Goal: Task Accomplishment & Management: Complete application form

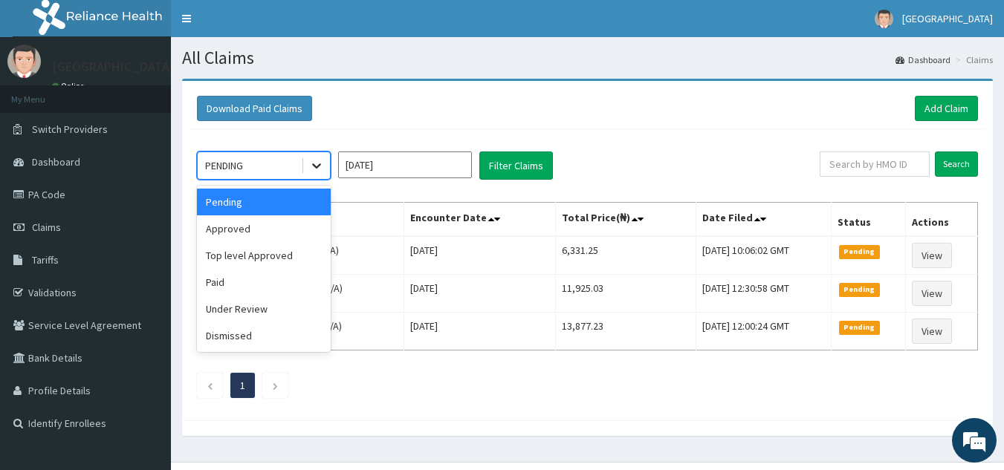
click at [323, 166] on icon at bounding box center [316, 165] width 15 height 15
click at [266, 227] on div "Approved" at bounding box center [264, 229] width 134 height 27
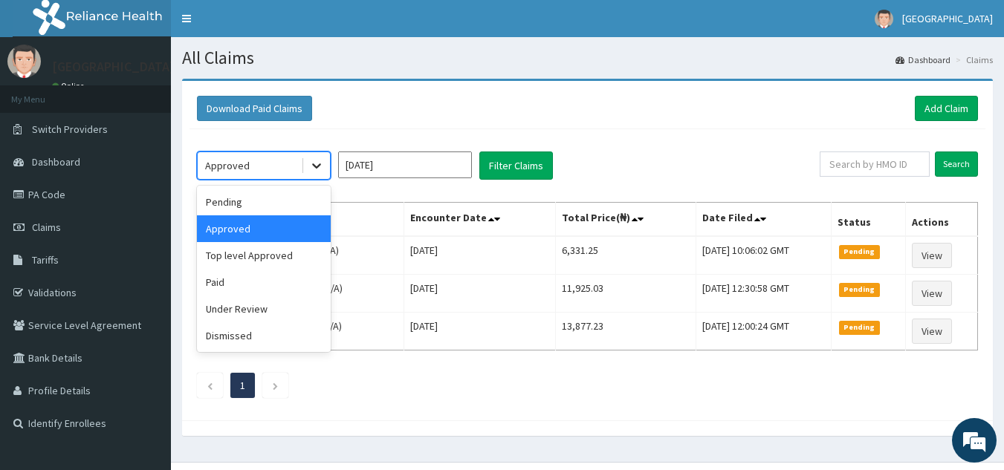
click at [318, 169] on icon at bounding box center [316, 165] width 15 height 15
click at [262, 278] on div "Paid" at bounding box center [264, 282] width 134 height 27
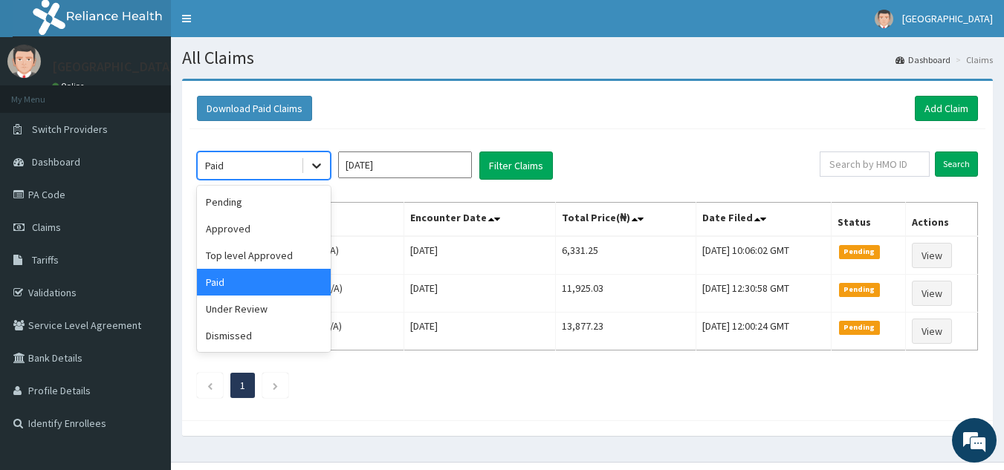
click at [319, 170] on icon at bounding box center [316, 165] width 15 height 15
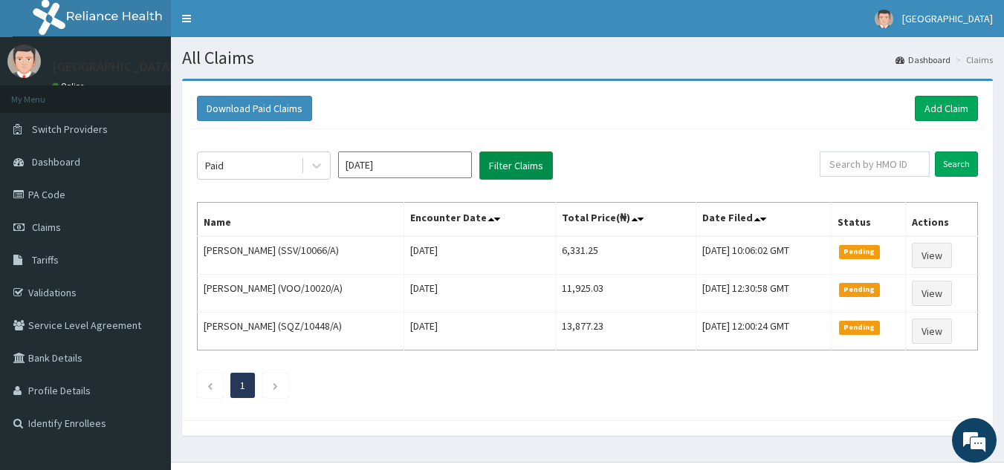
click at [534, 153] on button "Filter Claims" at bounding box center [516, 166] width 74 height 28
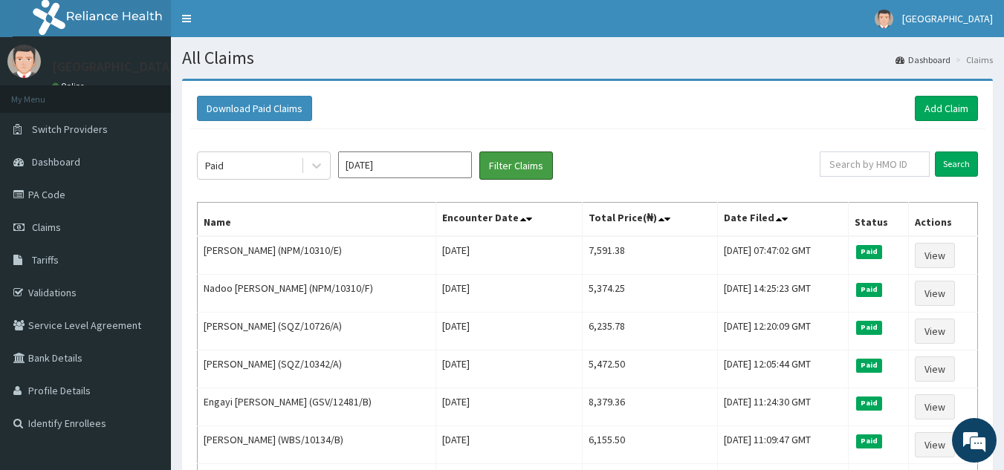
scroll to position [409, 0]
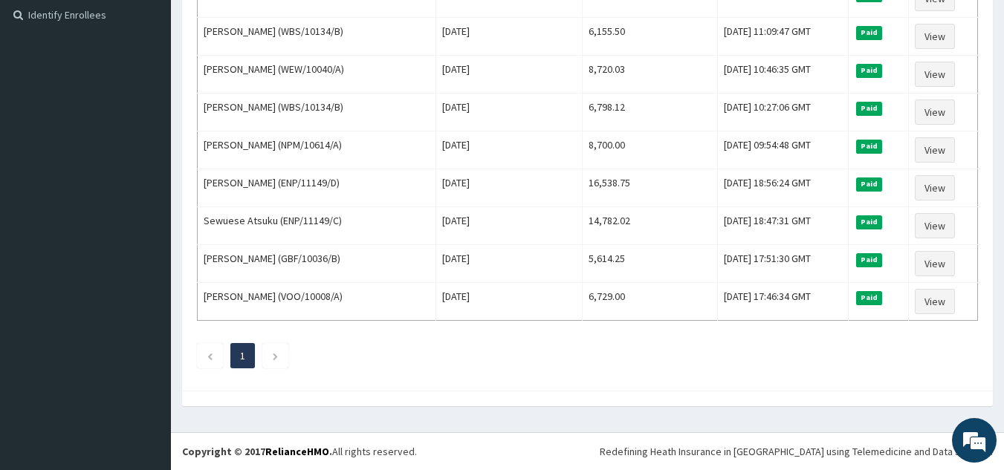
drag, startPoint x: 1014, startPoint y: 291, endPoint x: 968, endPoint y: 378, distance: 99.4
click at [968, 378] on div "Paid Aug 2025 Filter Claims Search Name Encounter Date Total Price(₦) Date File…" at bounding box center [588, 52] width 796 height 663
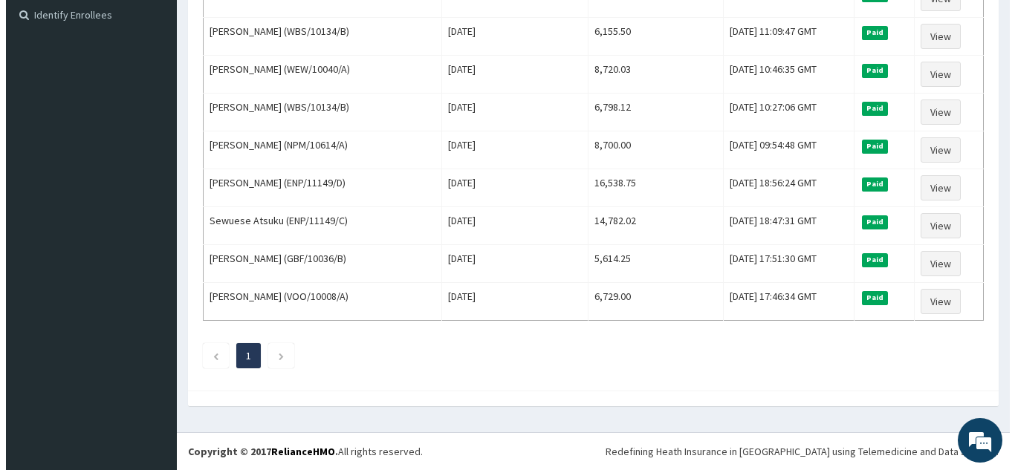
scroll to position [0, 0]
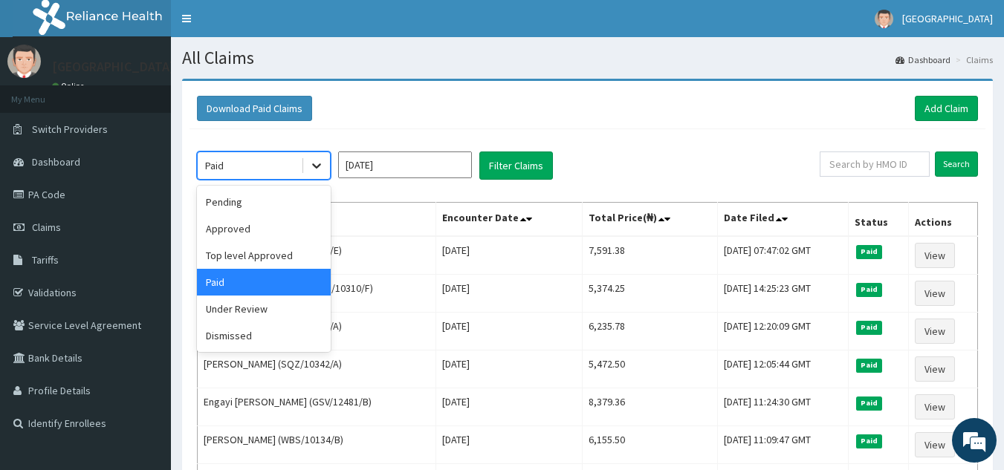
click at [307, 165] on div at bounding box center [316, 165] width 27 height 27
click at [256, 204] on div "Pending" at bounding box center [264, 202] width 134 height 27
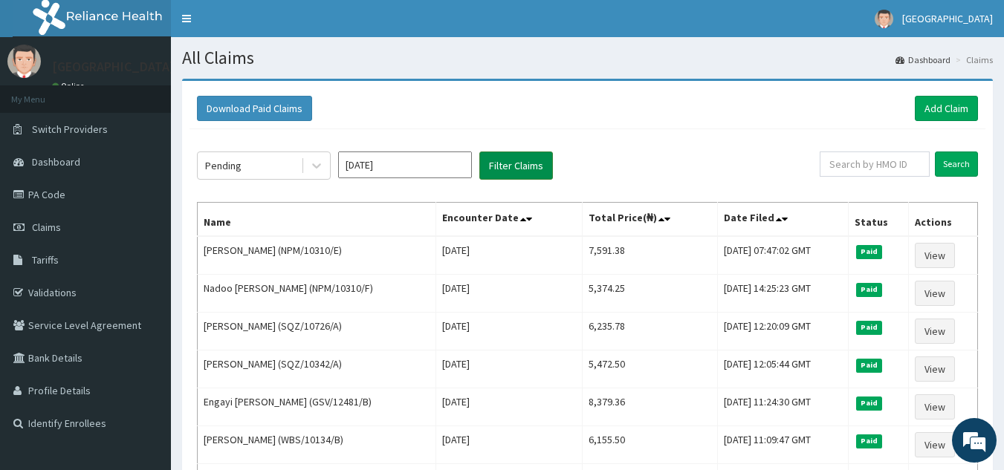
click at [525, 158] on button "Filter Claims" at bounding box center [516, 166] width 74 height 28
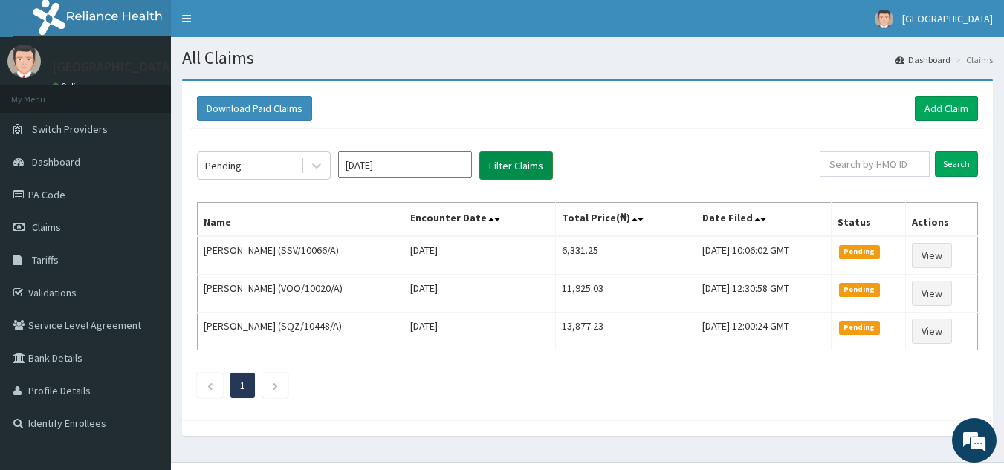
click at [510, 166] on button "Filter Claims" at bounding box center [516, 166] width 74 height 28
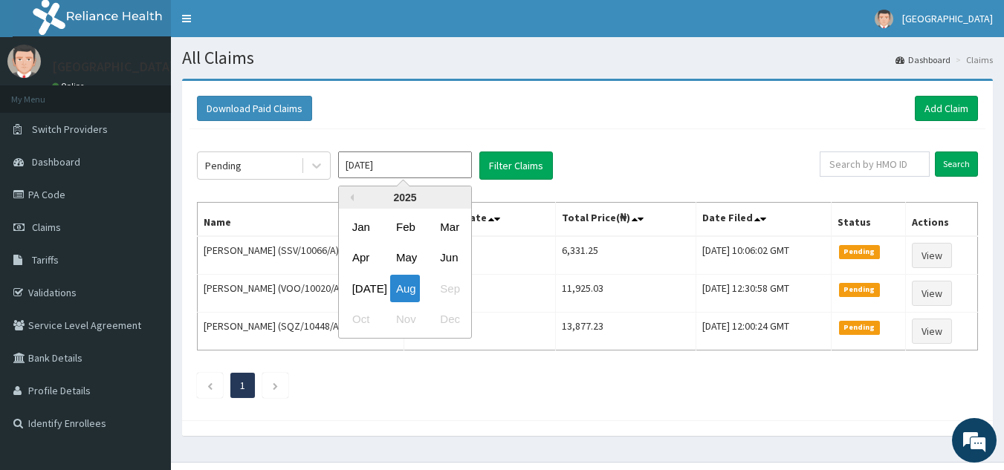
click at [403, 172] on input "Aug 2025" at bounding box center [405, 165] width 134 height 27
click at [363, 288] on div "Jul" at bounding box center [361, 288] width 30 height 27
type input "Jul 2025"
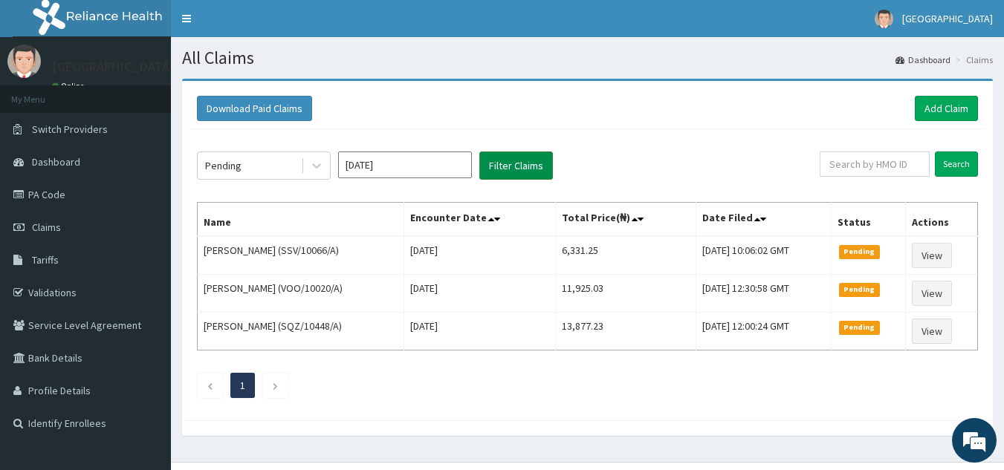
click at [518, 166] on button "Filter Claims" at bounding box center [516, 166] width 74 height 28
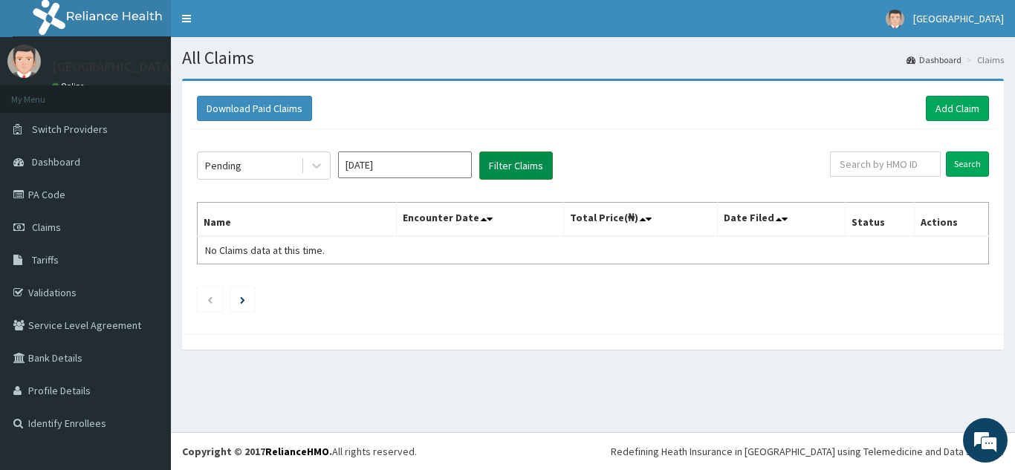
click at [518, 166] on button "Filter Claims" at bounding box center [516, 166] width 74 height 28
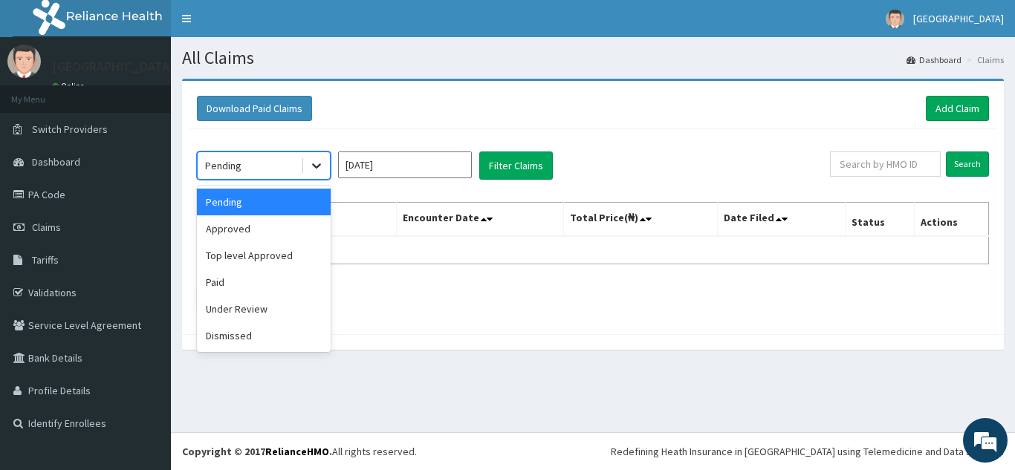
click at [313, 163] on icon at bounding box center [316, 165] width 15 height 15
click at [249, 312] on div "Under Review" at bounding box center [264, 309] width 134 height 27
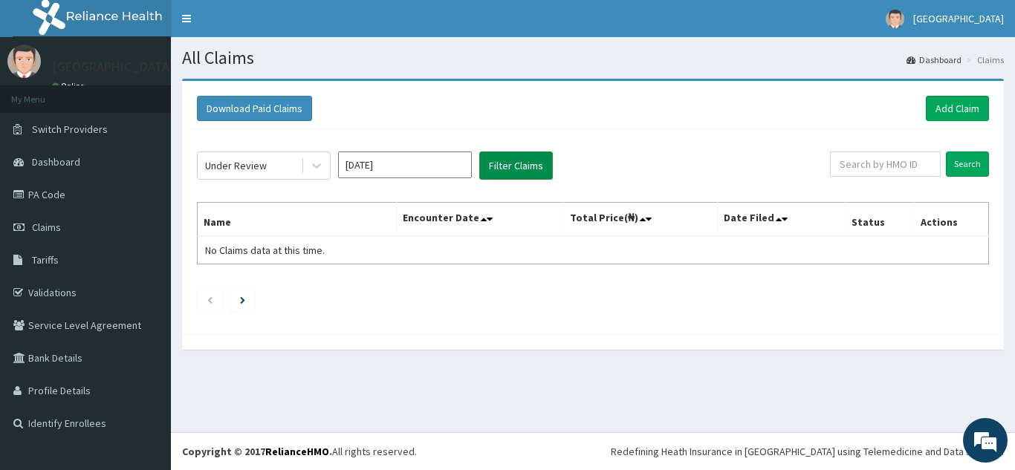
click at [516, 165] on button "Filter Claims" at bounding box center [516, 166] width 74 height 28
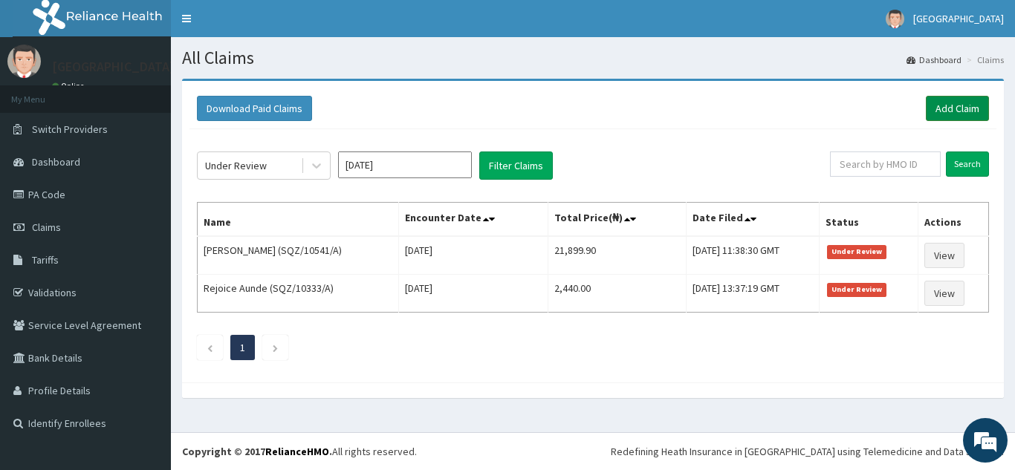
click at [955, 103] on link "Add Claim" at bounding box center [957, 108] width 63 height 25
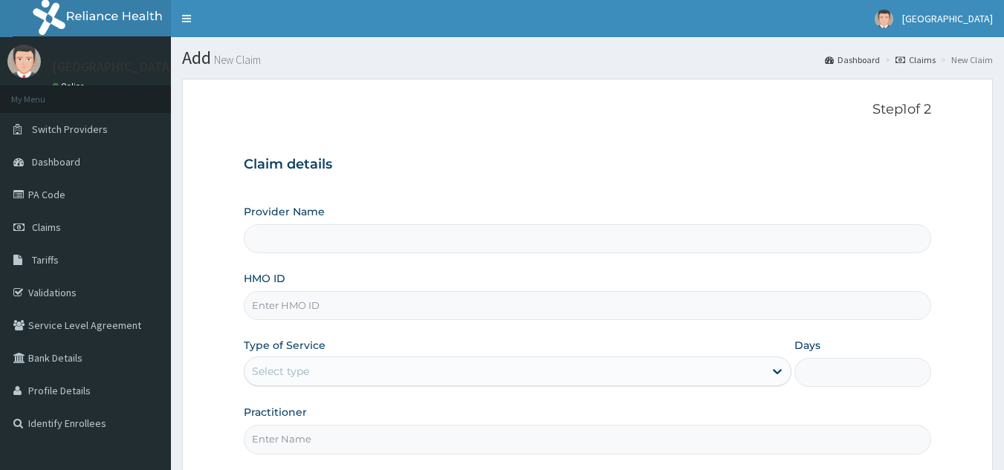
click at [610, 240] on input "Provider Name" at bounding box center [588, 238] width 688 height 29
type input "[GEOGRAPHIC_DATA]"
click at [399, 312] on input "HMO ID" at bounding box center [588, 305] width 688 height 29
type input "s"
type input "SQZ/10333/A"
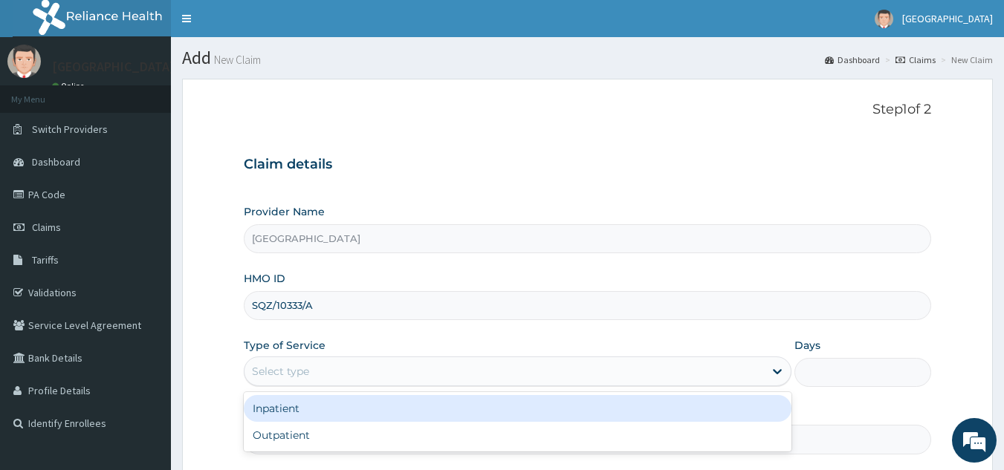
click at [380, 369] on div "Select type" at bounding box center [503, 372] width 519 height 24
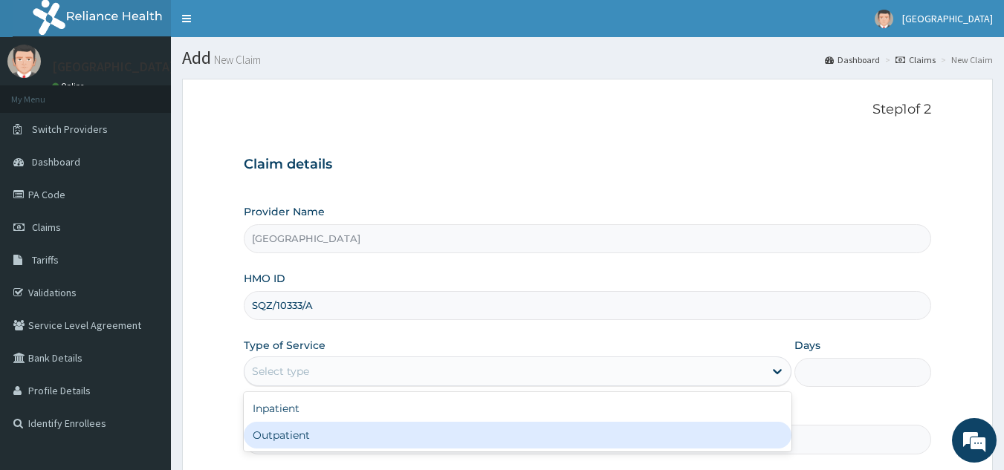
click at [372, 442] on div "Outpatient" at bounding box center [518, 435] width 548 height 27
type input "1"
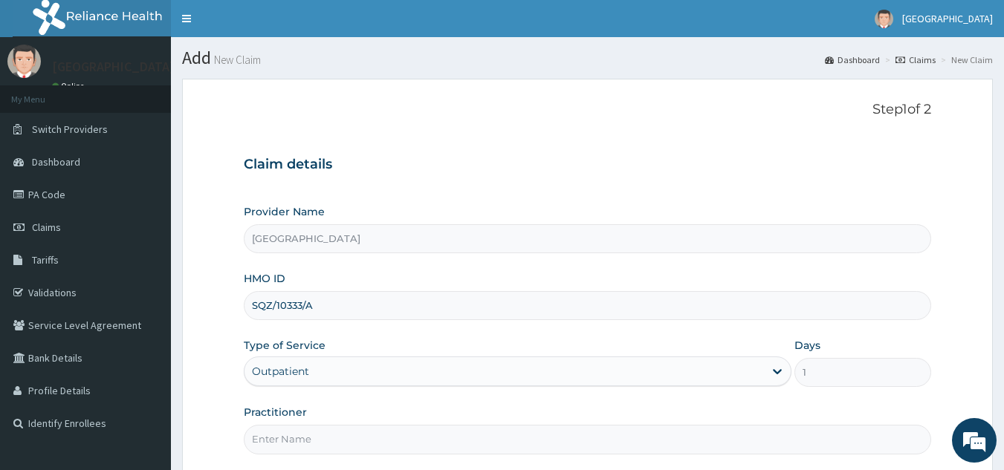
click at [381, 443] on input "Practitioner" at bounding box center [588, 439] width 688 height 29
type input "DR AMEH"
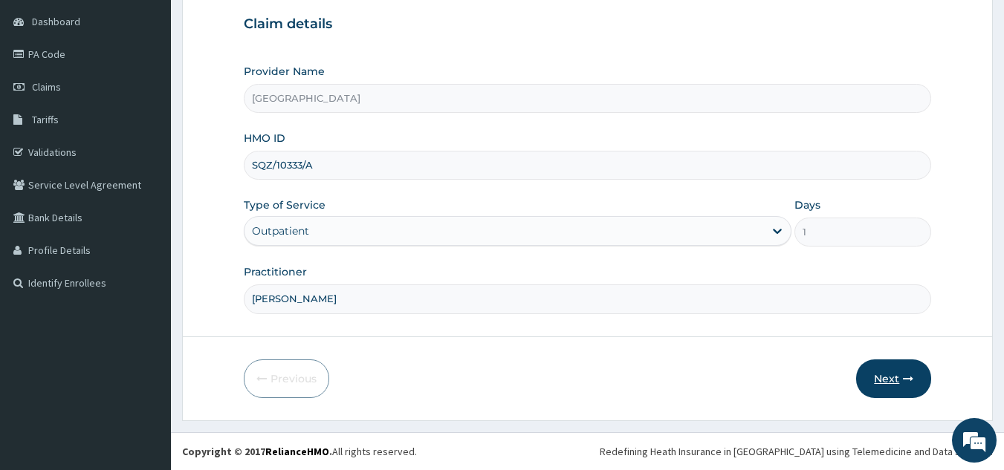
click at [895, 371] on button "Next" at bounding box center [893, 379] width 75 height 39
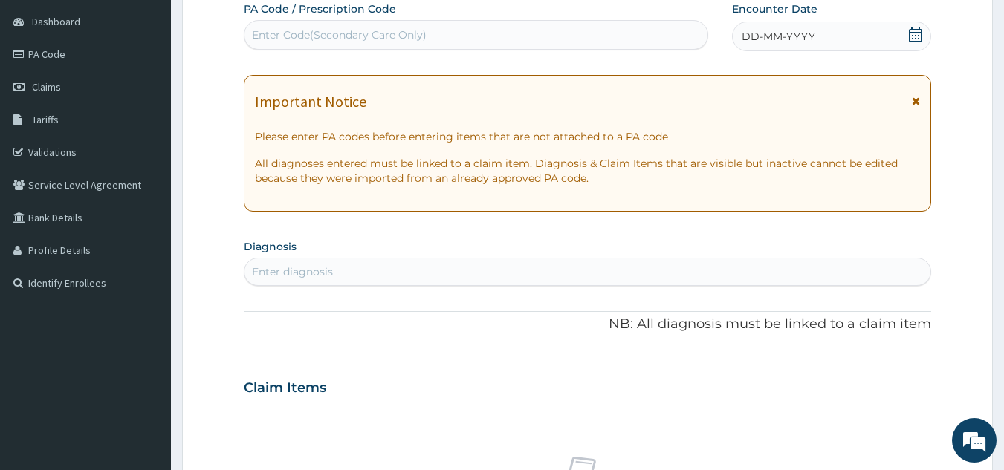
click at [393, 256] on section "Diagnosis Enter diagnosis" at bounding box center [588, 261] width 688 height 51
click at [380, 273] on div "Enter diagnosis" at bounding box center [587, 272] width 687 height 24
click at [82, 52] on link "PA Code" at bounding box center [85, 54] width 171 height 33
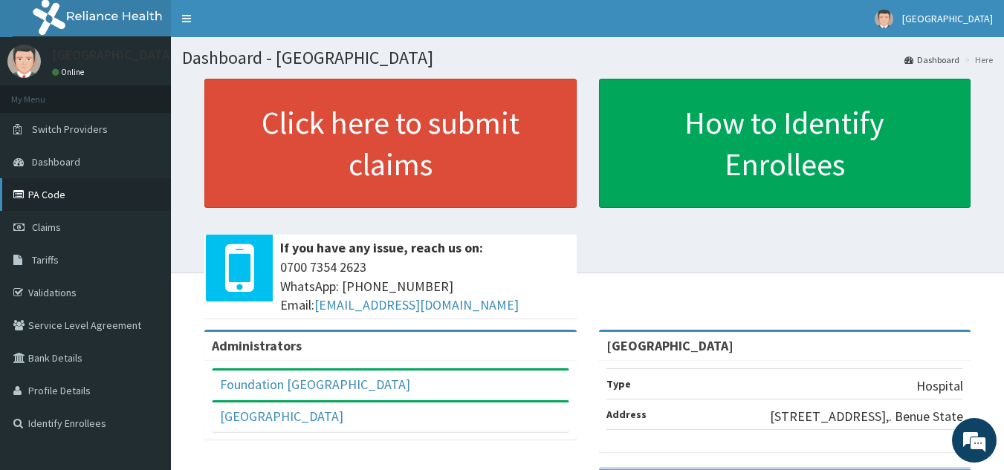
click at [50, 190] on link "PA Code" at bounding box center [85, 194] width 171 height 33
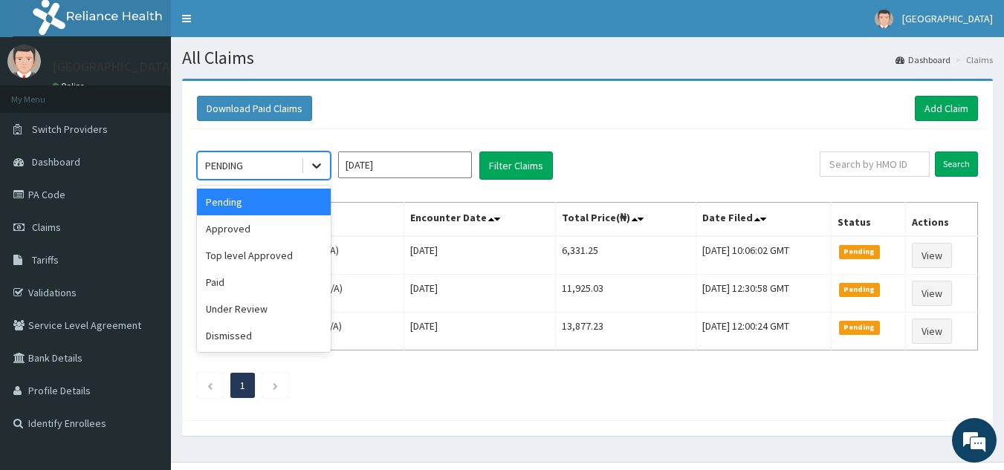
click at [322, 168] on icon at bounding box center [316, 165] width 15 height 15
click at [262, 227] on div "Approved" at bounding box center [264, 229] width 134 height 27
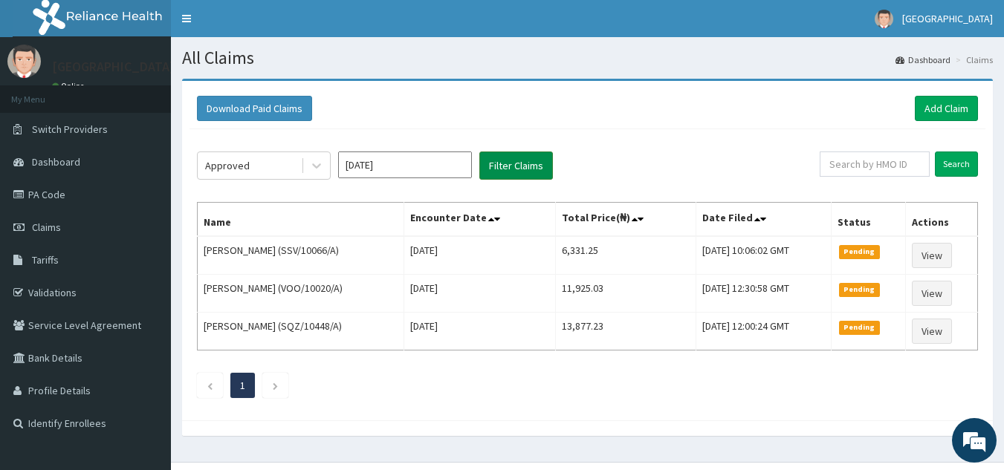
click at [530, 161] on button "Filter Claims" at bounding box center [516, 166] width 74 height 28
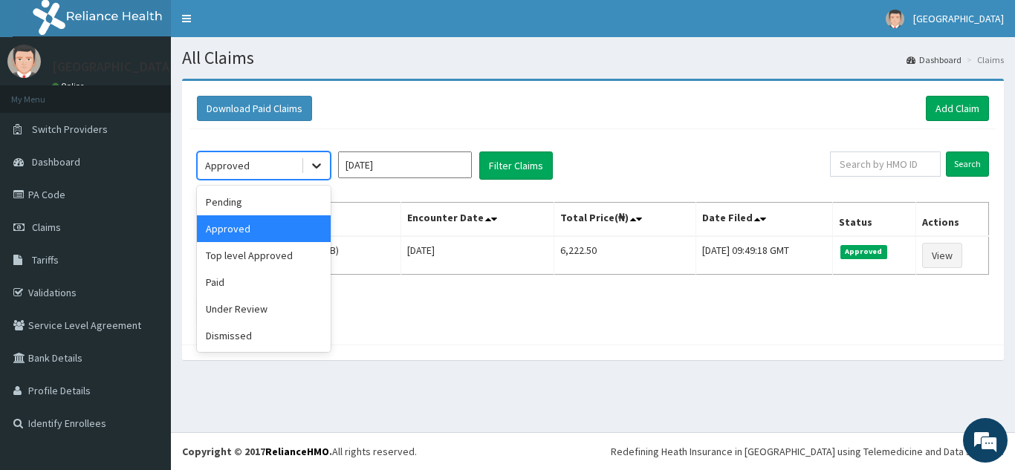
click at [317, 169] on icon at bounding box center [316, 165] width 15 height 15
click at [273, 246] on div "Top level Approved" at bounding box center [264, 255] width 134 height 27
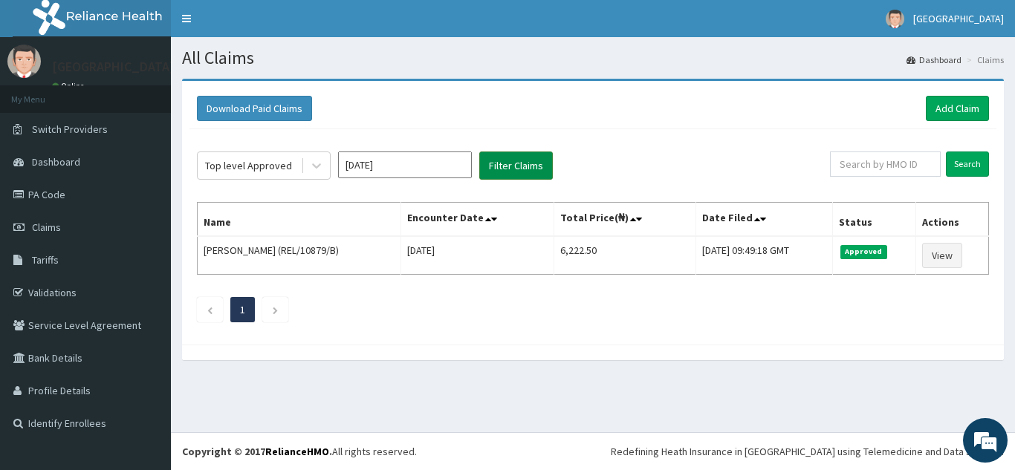
click at [518, 161] on button "Filter Claims" at bounding box center [516, 166] width 74 height 28
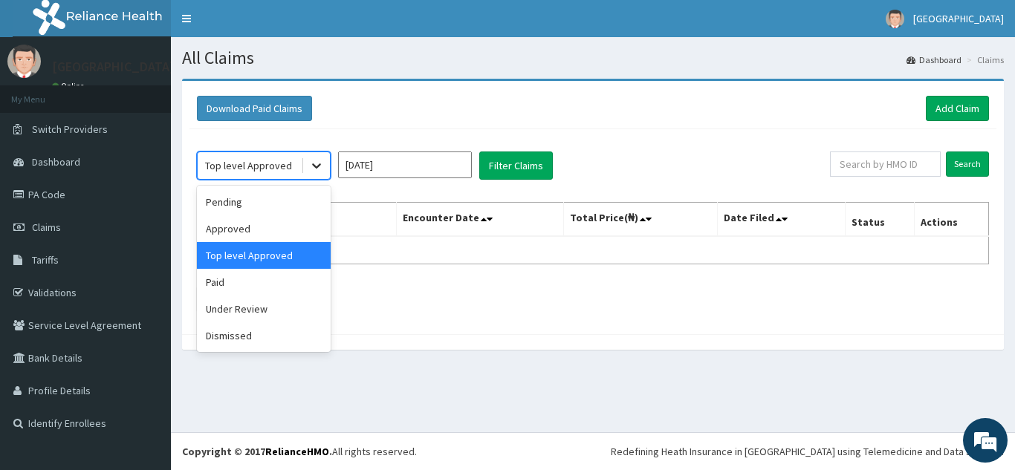
click at [315, 169] on icon at bounding box center [316, 165] width 15 height 15
click at [241, 278] on div "Paid" at bounding box center [264, 282] width 134 height 27
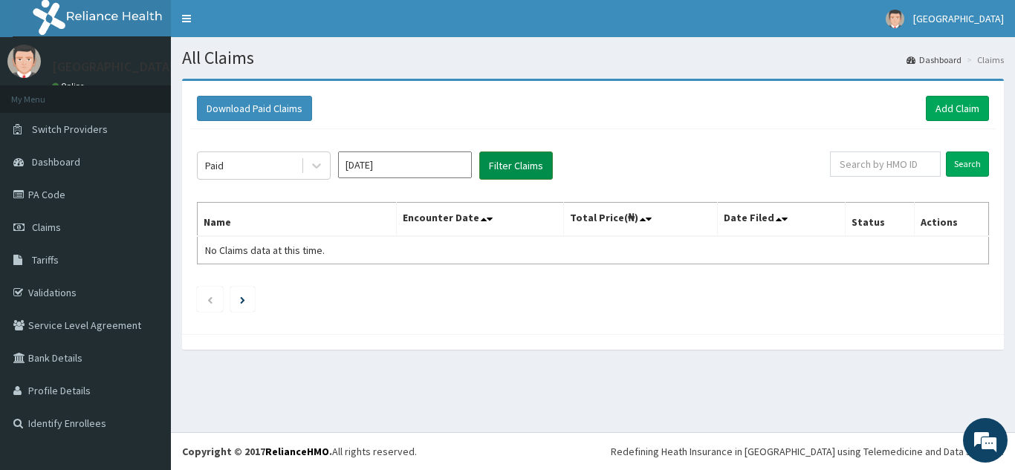
click at [519, 163] on button "Filter Claims" at bounding box center [516, 166] width 74 height 28
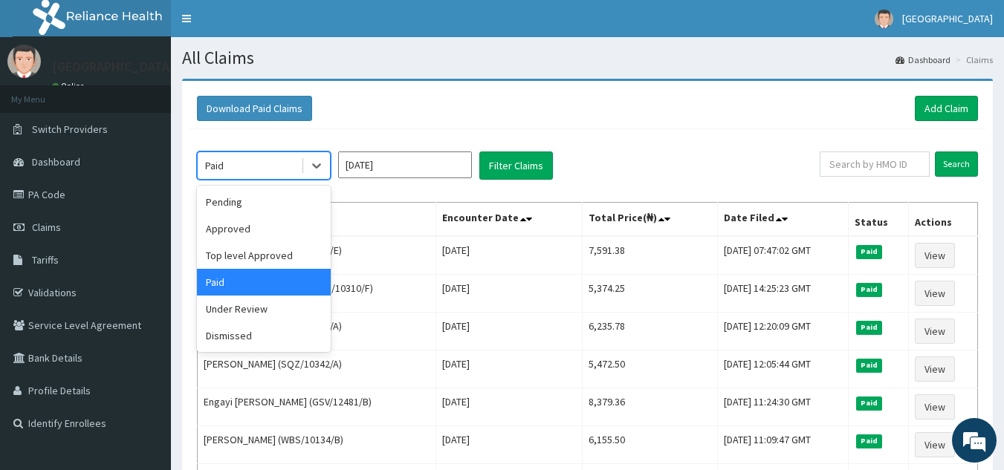
click at [265, 164] on div "Paid" at bounding box center [249, 166] width 103 height 24
click at [224, 309] on div "Under Review" at bounding box center [264, 309] width 134 height 27
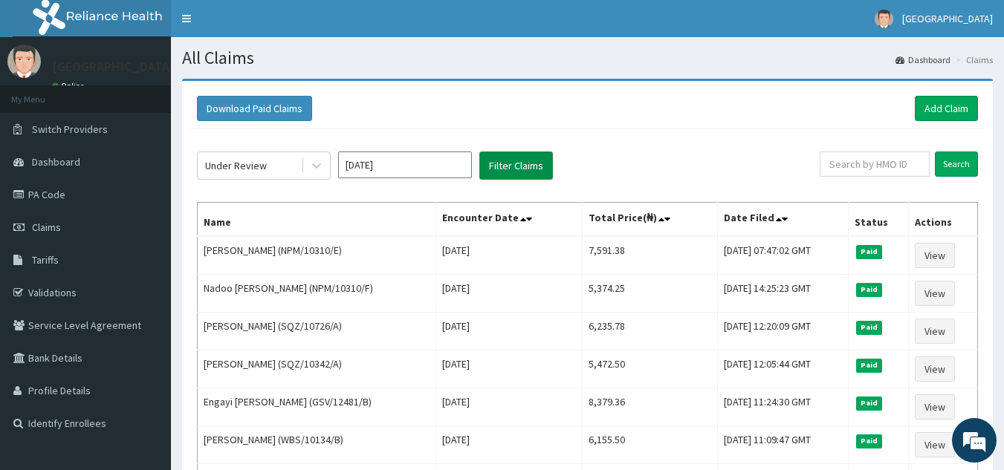
click at [537, 156] on button "Filter Claims" at bounding box center [516, 166] width 74 height 28
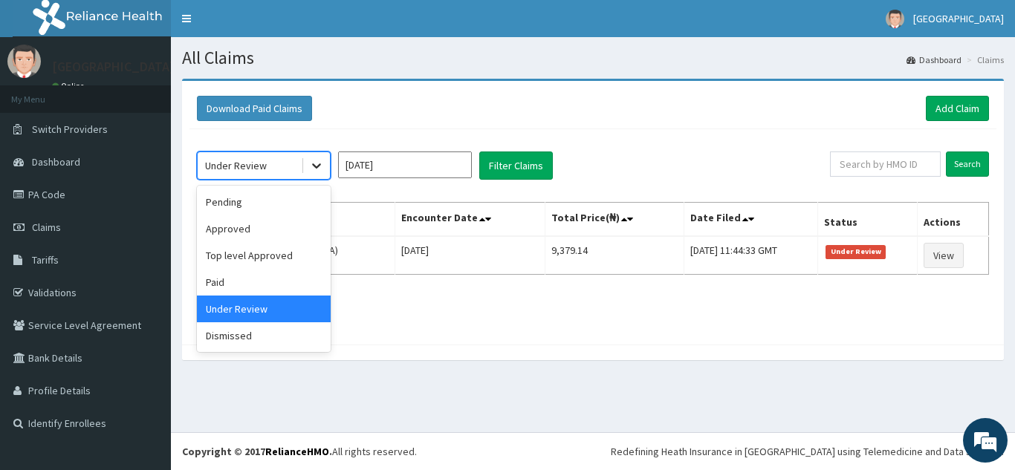
click at [322, 168] on icon at bounding box center [316, 165] width 15 height 15
click at [243, 329] on div "Dismissed" at bounding box center [264, 336] width 134 height 27
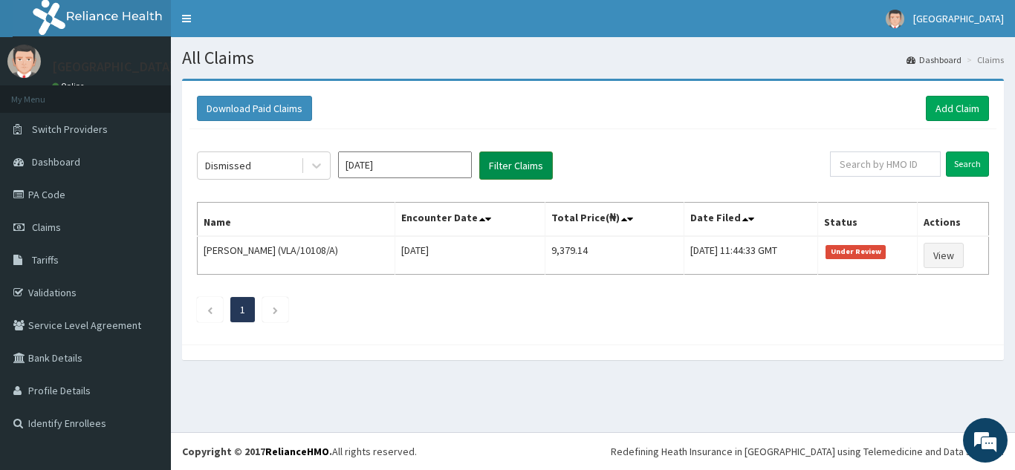
click at [520, 164] on button "Filter Claims" at bounding box center [516, 166] width 74 height 28
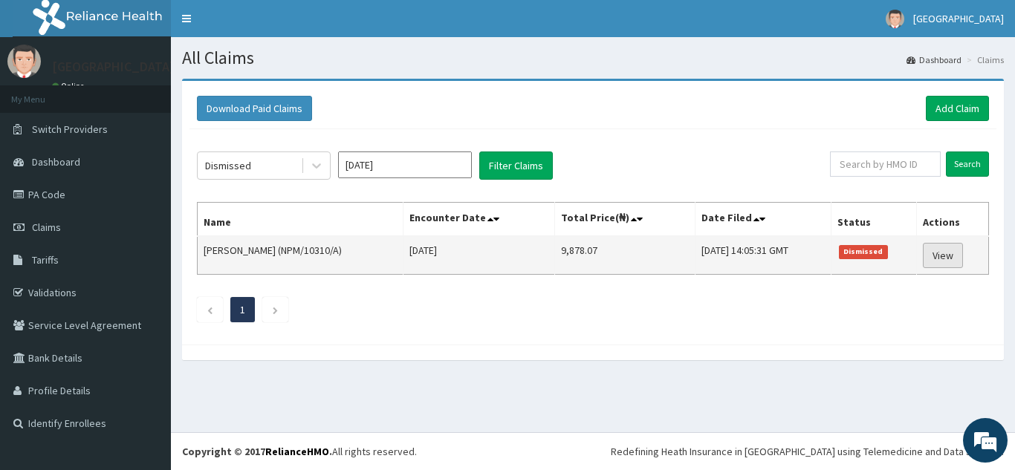
click at [940, 255] on link "View" at bounding box center [943, 255] width 40 height 25
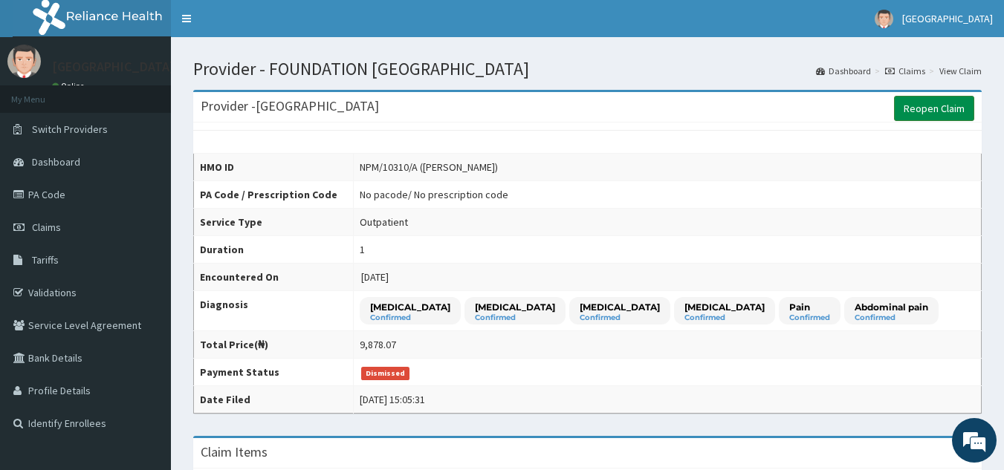
click at [937, 100] on link "Reopen Claim" at bounding box center [934, 108] width 80 height 25
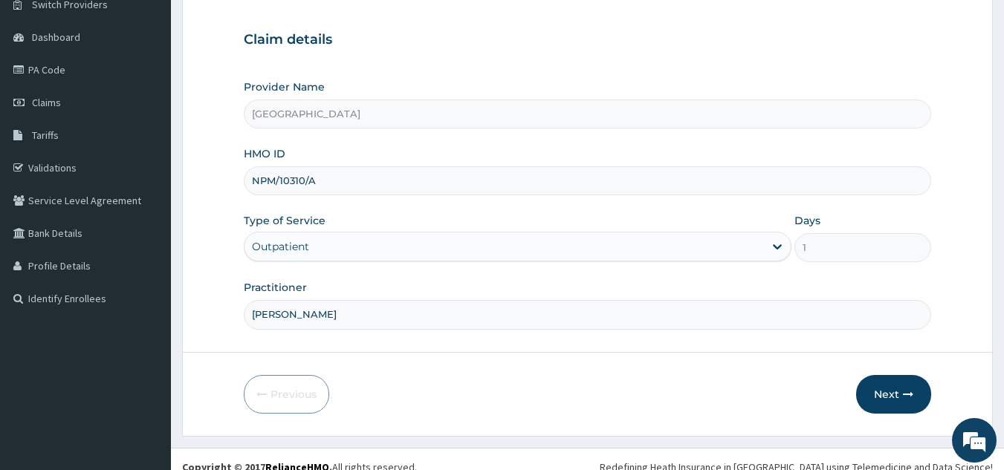
scroll to position [140, 0]
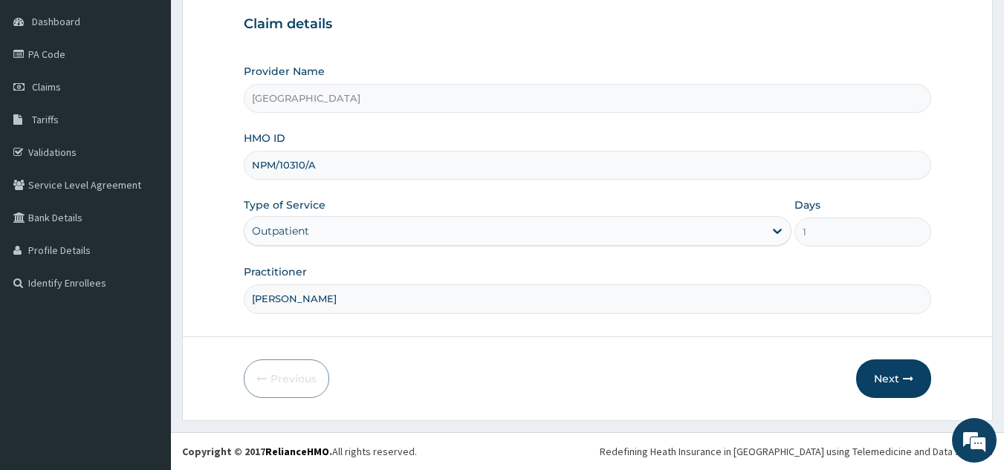
click at [1003, 381] on html "R EL Toggle navigation [GEOGRAPHIC_DATA] - [EMAIL_ADDRESS][DOMAIN_NAME] Member …" at bounding box center [502, 165] width 1004 height 611
click at [890, 379] on button "Next" at bounding box center [893, 379] width 75 height 39
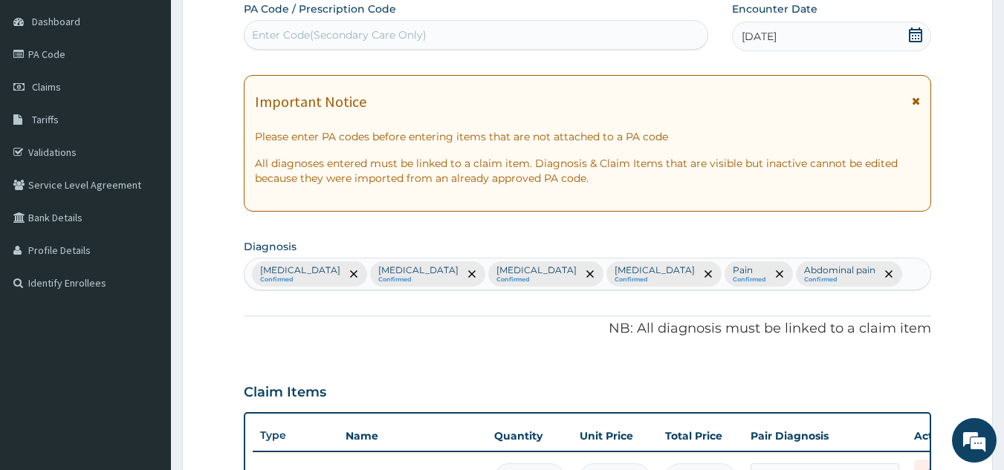
scroll to position [551, 0]
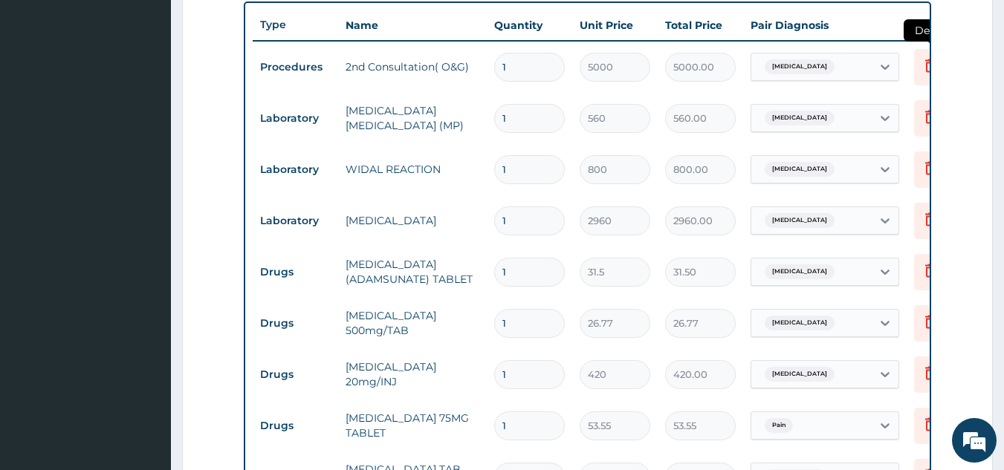
click at [928, 72] on icon at bounding box center [930, 65] width 10 height 13
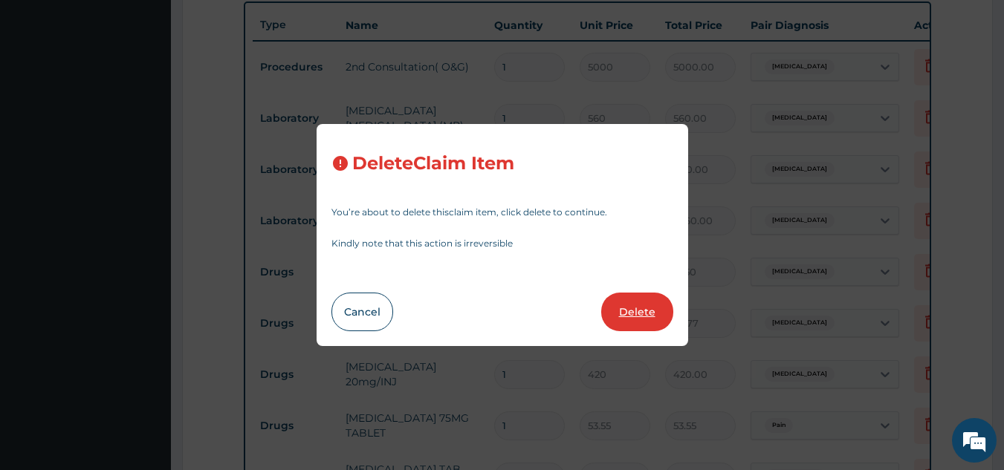
click at [638, 308] on button "Delete" at bounding box center [637, 312] width 72 height 39
type input "560"
type input "560.00"
type input "800"
type input "800.00"
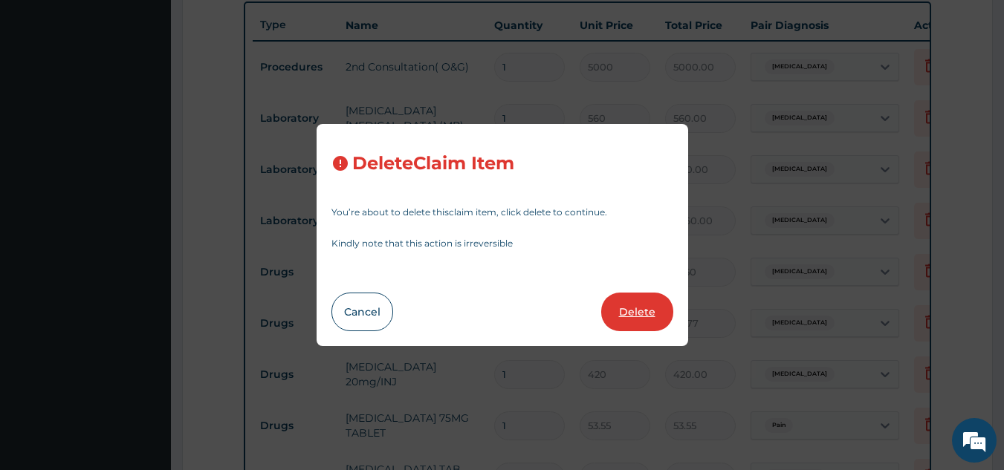
type input "2960"
type input "2960.00"
type input "31.5"
type input "31.50"
type input "26.77"
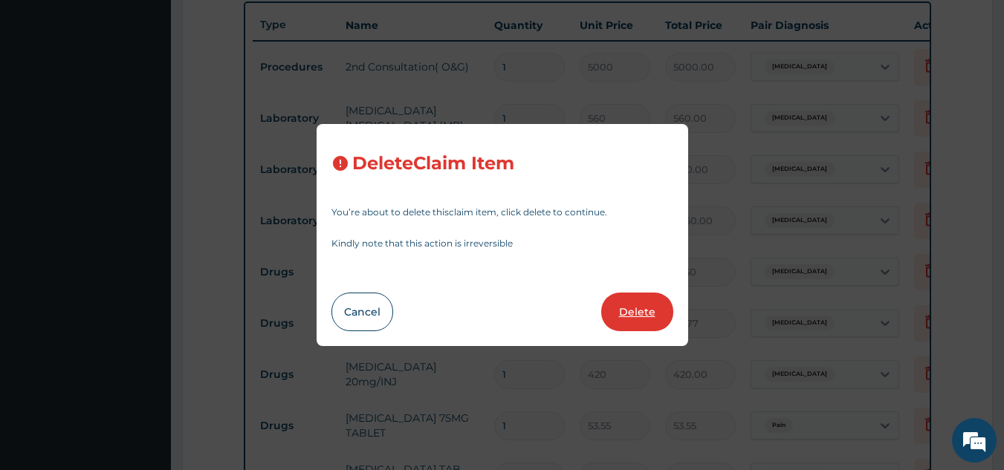
type input "26.77"
type input "420"
type input "420.00"
type input "53.55"
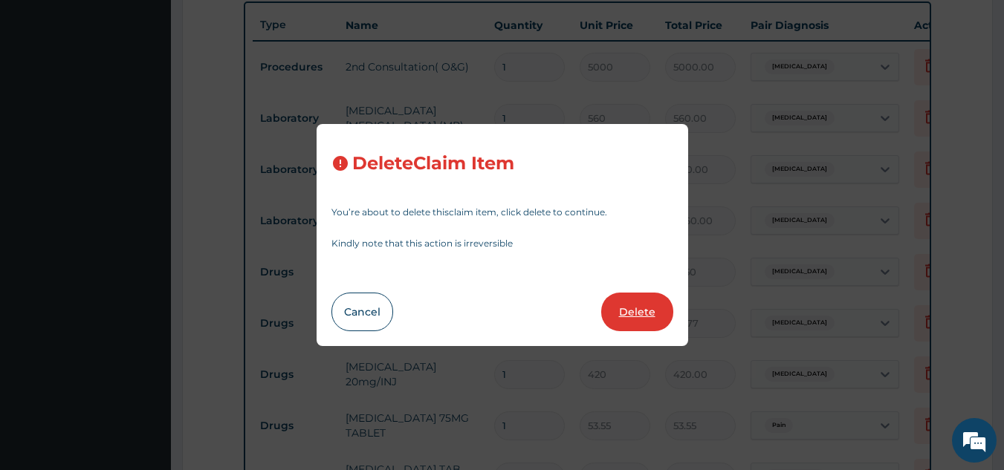
type input "26.25"
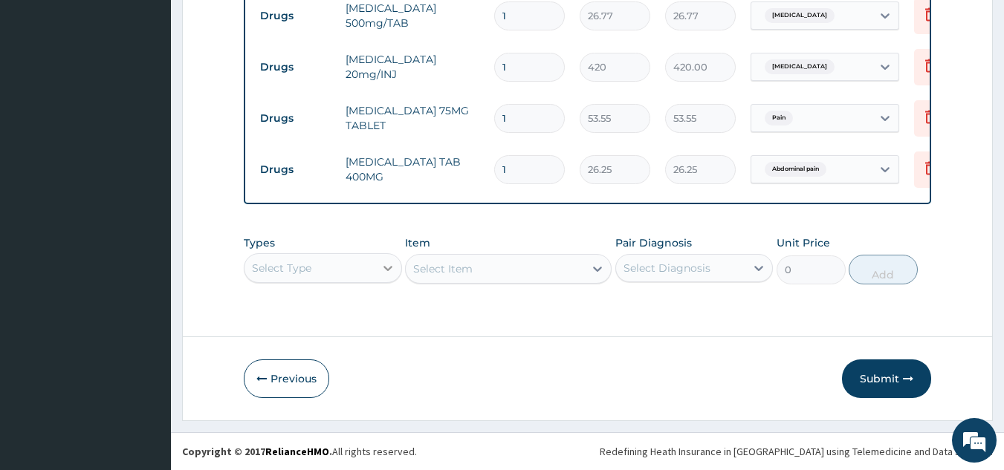
scroll to position [42, 0]
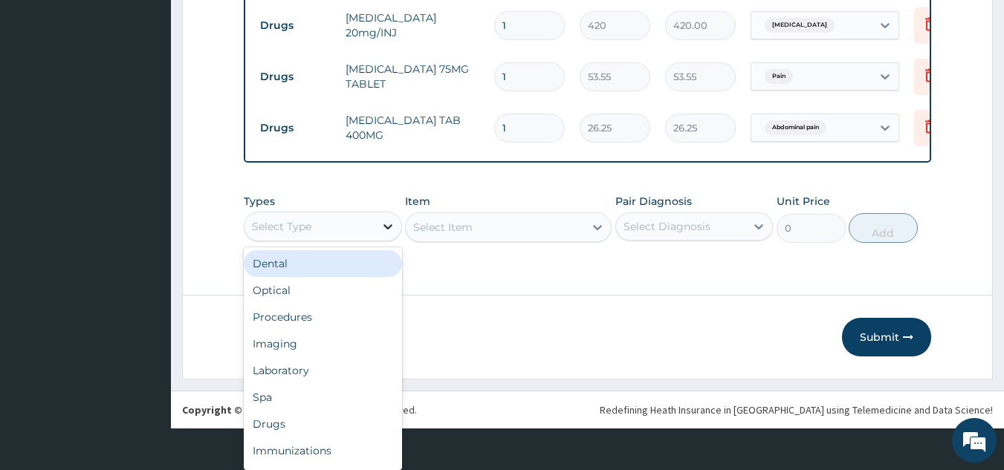
click at [378, 242] on div "option Dental focused, 1 of 10. 10 results available. Use Up and Down to choose…" at bounding box center [323, 227] width 158 height 30
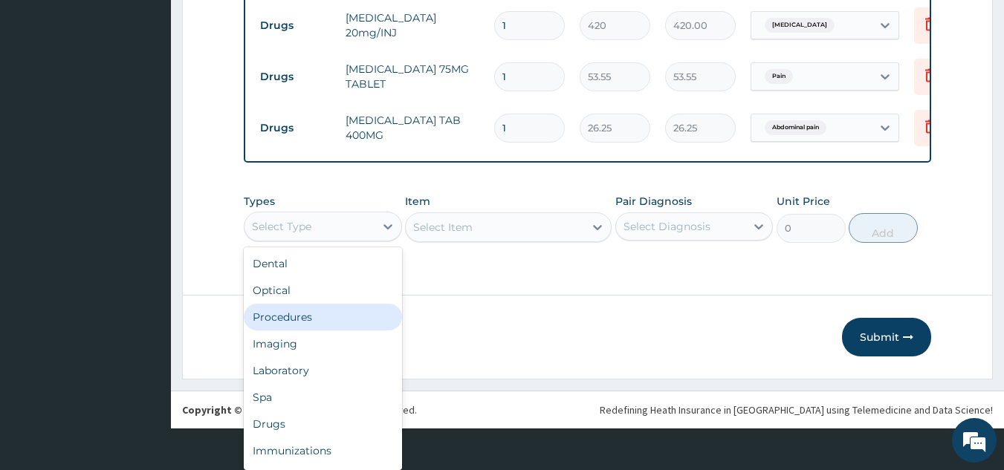
click at [285, 316] on div "Procedures" at bounding box center [323, 317] width 158 height 27
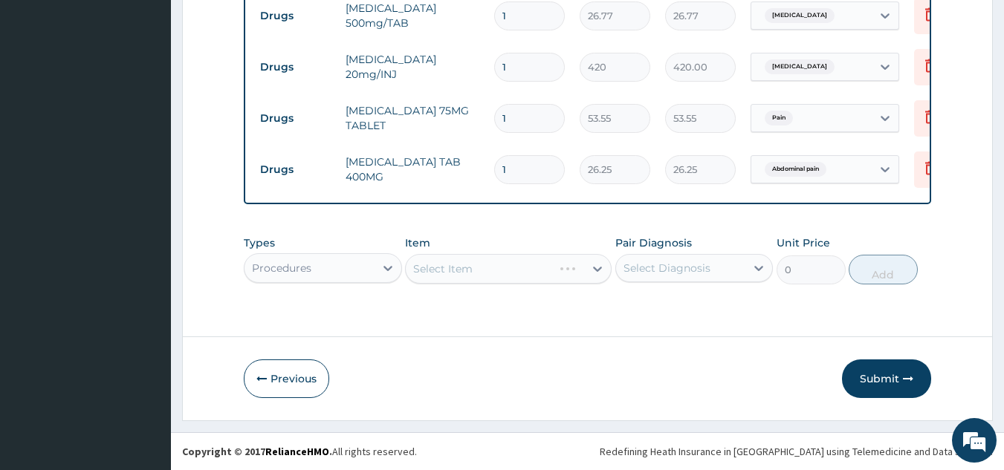
click at [459, 266] on div "Select Item" at bounding box center [508, 269] width 207 height 30
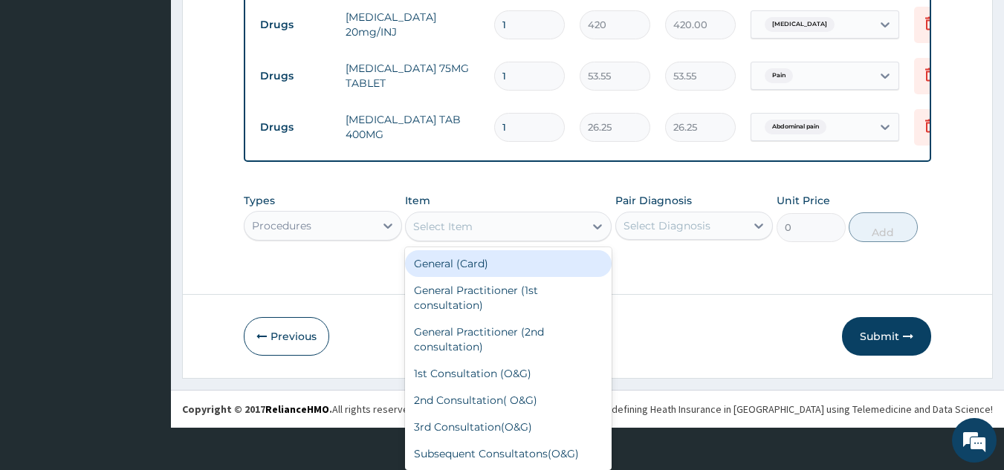
scroll to position [42, 0]
click at [459, 242] on div "option General (Card) focused, 1 of 186. 186 results available. Use Up and Down…" at bounding box center [508, 227] width 207 height 30
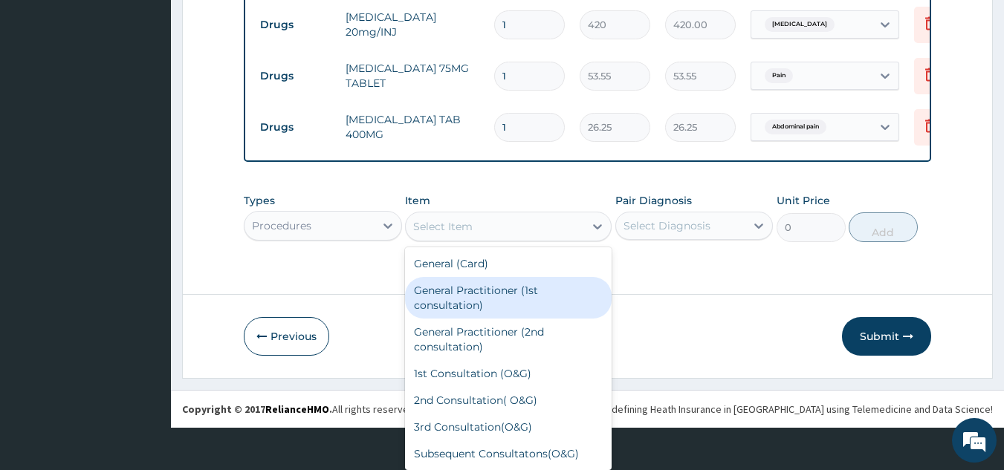
click at [489, 302] on div "General Practitioner (1st consultation)" at bounding box center [508, 298] width 207 height 42
type input "1500"
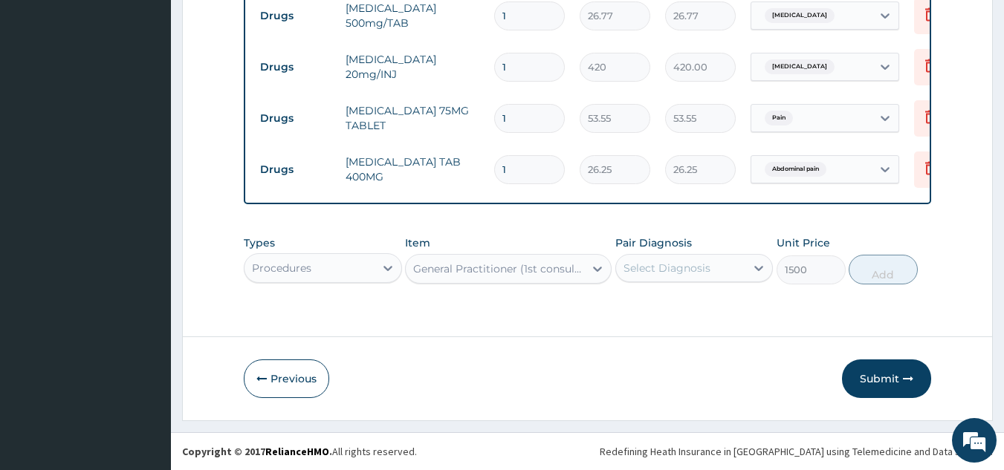
scroll to position [22, 0]
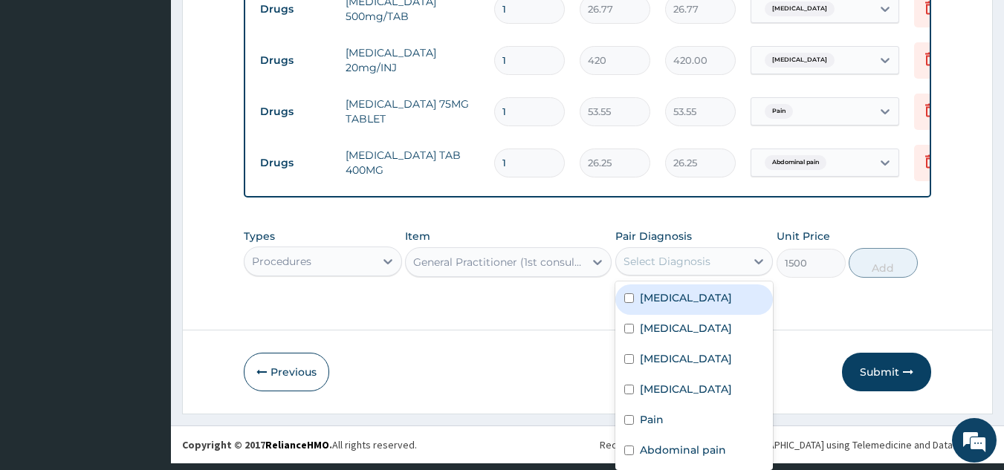
click at [694, 269] on div "option Peptic ulcer focused, 1 of 6. 6 results available. Use Up and Down to ch…" at bounding box center [694, 261] width 158 height 28
click at [678, 291] on label "Peptic ulcer" at bounding box center [686, 298] width 92 height 15
checkbox input "true"
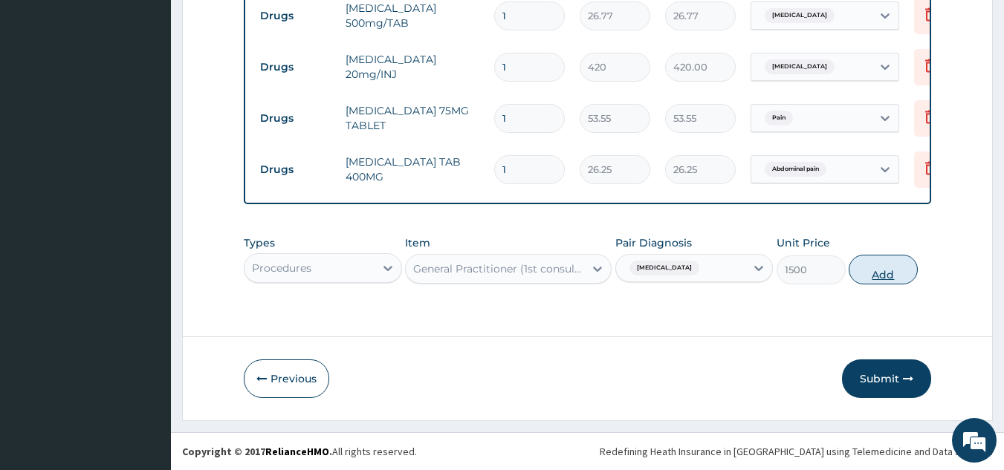
scroll to position [0, 0]
click at [884, 246] on div "Types Procedures Item General Practitioner (1st consultation) Pair Diagnosis Pe…" at bounding box center [588, 260] width 688 height 64
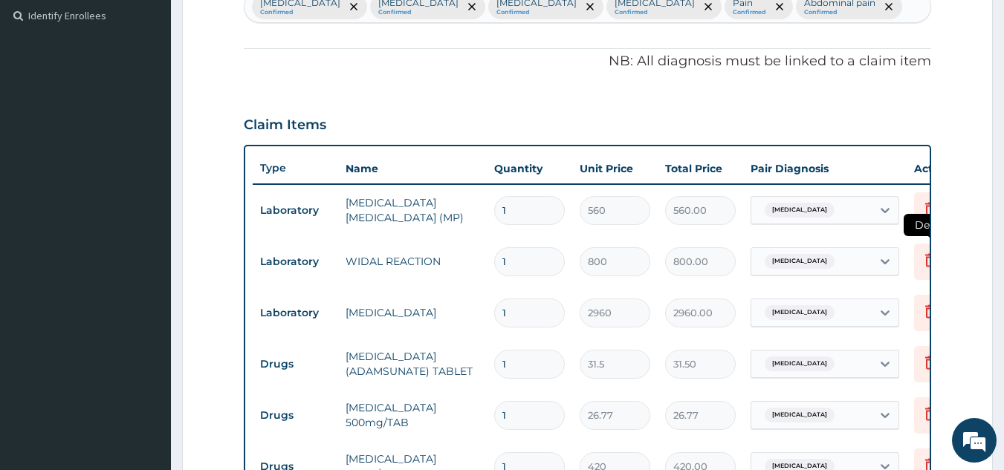
click at [920, 258] on icon at bounding box center [930, 262] width 33 height 36
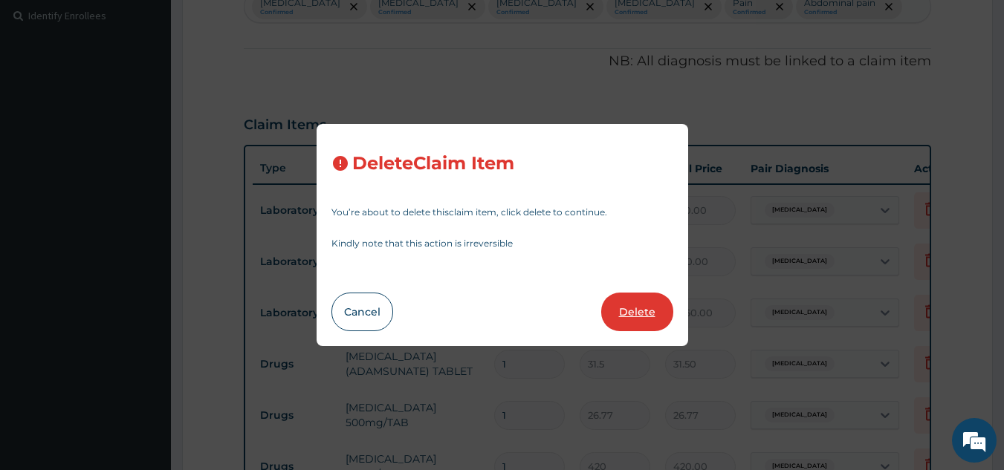
click at [641, 301] on button "Delete" at bounding box center [637, 312] width 72 height 39
type input "2960"
type input "2960.00"
type input "31.5"
type input "31.50"
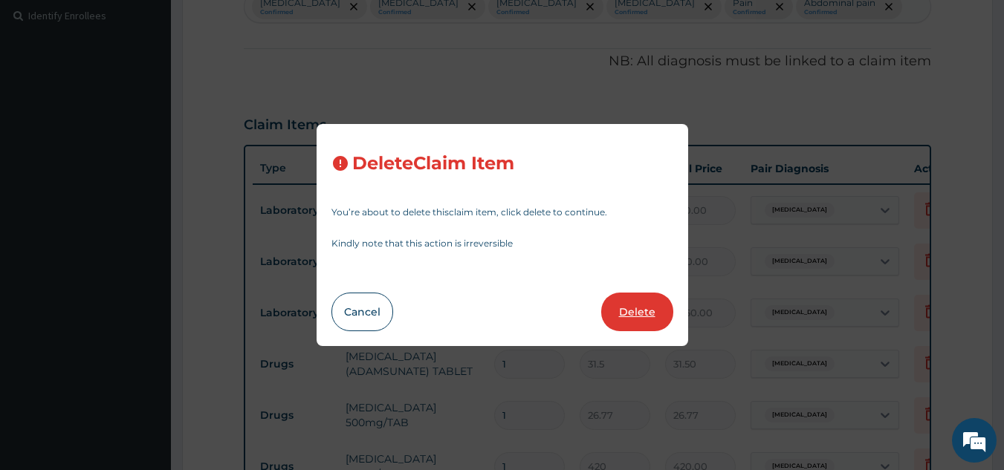
type input "26.77"
type input "420"
type input "420.00"
type input "53.55"
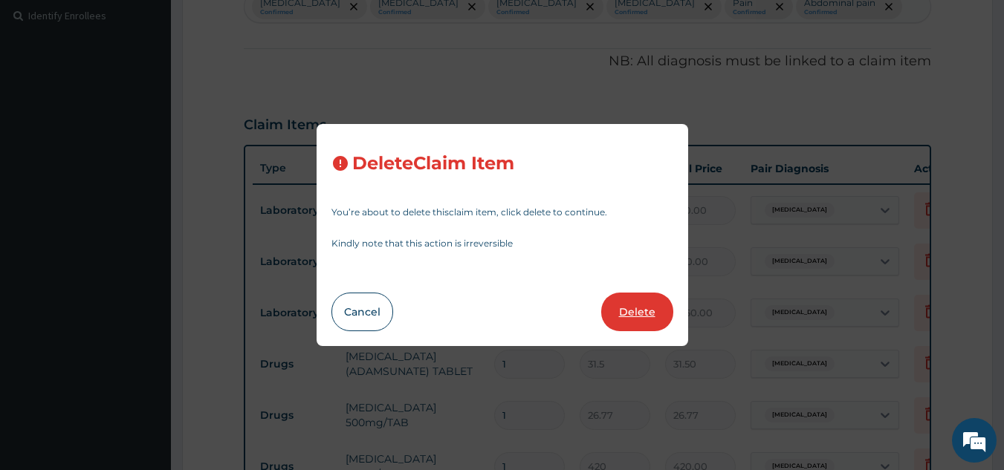
type input "53.55"
type input "26.25"
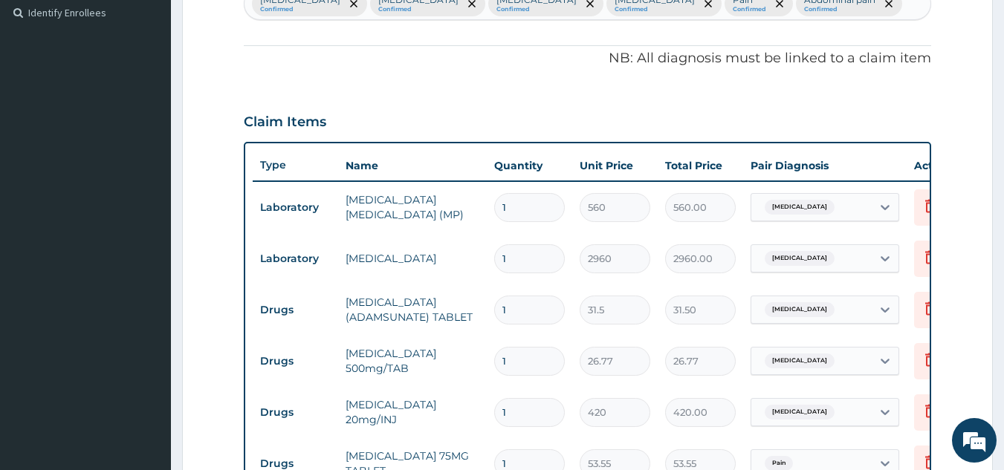
scroll to position [768, 0]
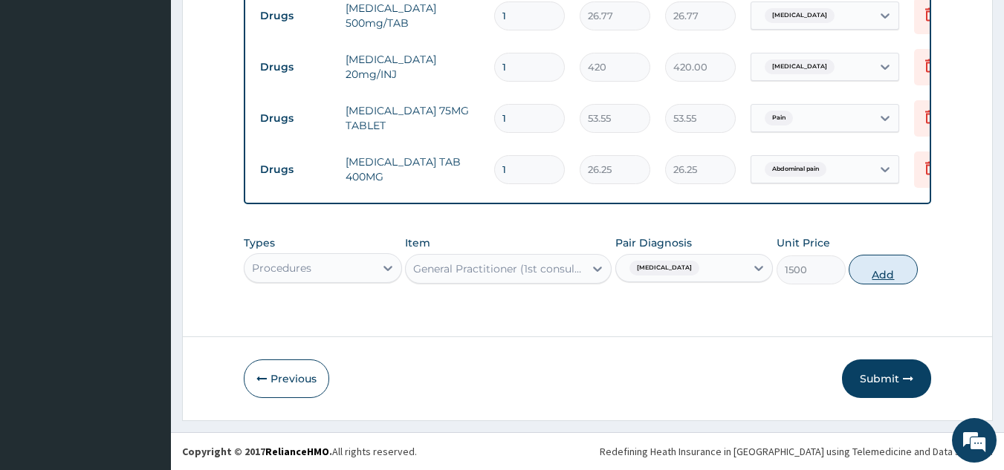
click at [885, 274] on button "Add" at bounding box center [883, 270] width 69 height 30
type input "0"
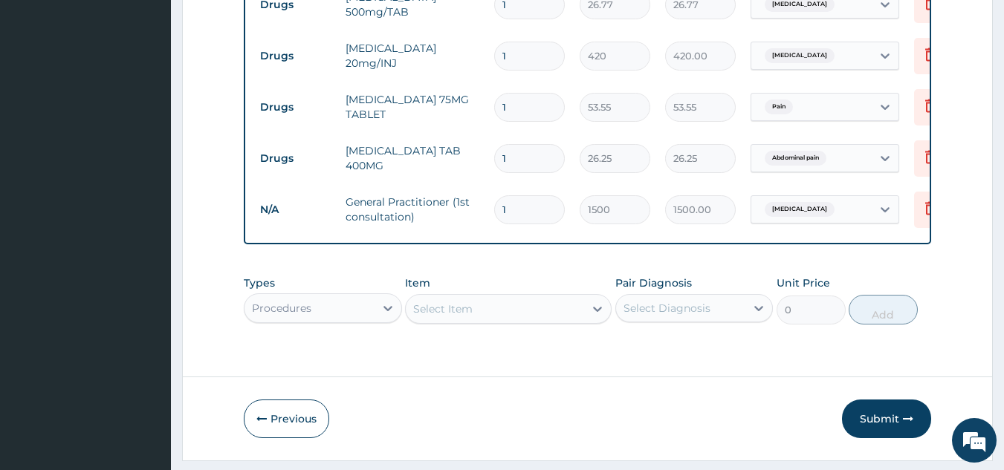
scroll to position [42, 0]
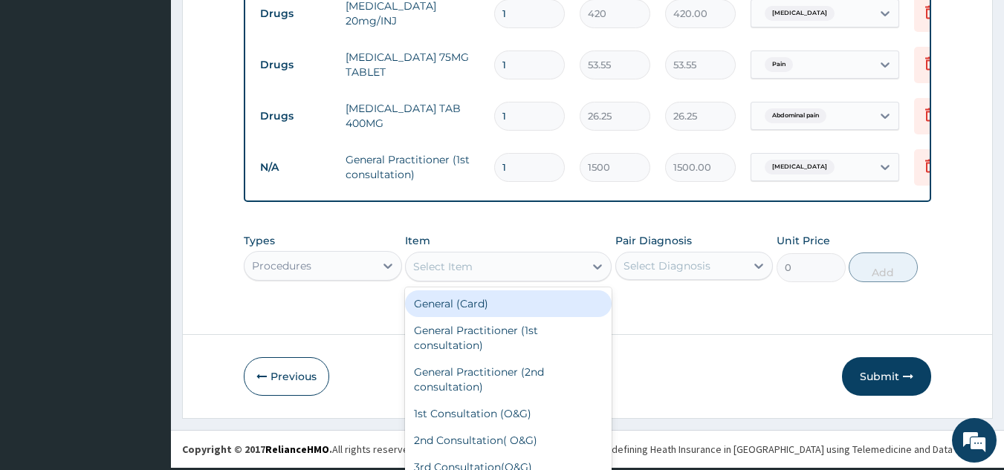
click at [456, 282] on div "option General Practitioner (1st consultation), selected. option General (Card)…" at bounding box center [508, 267] width 207 height 30
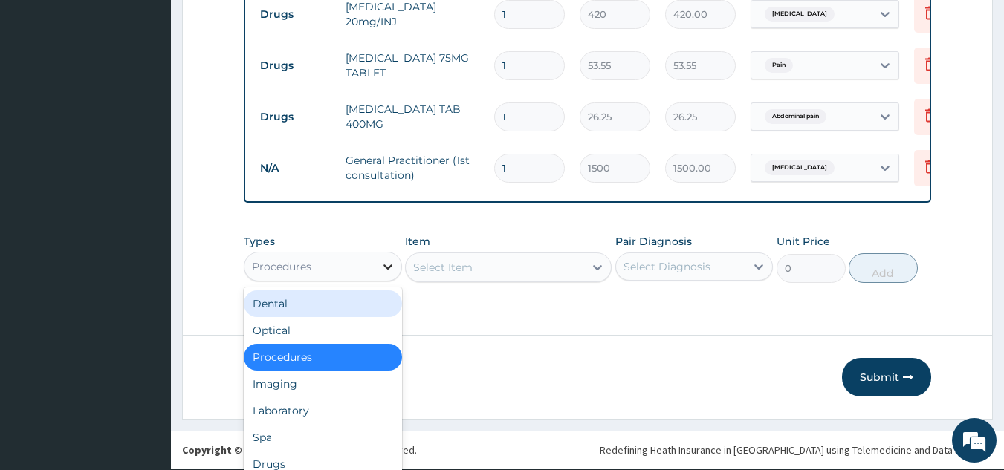
scroll to position [810, 0]
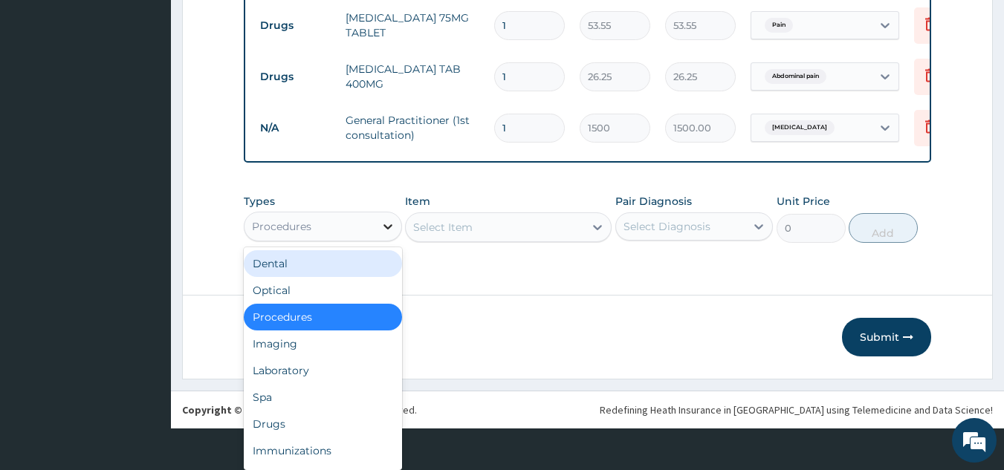
click at [380, 242] on div "option Procedures, selected. option Dental focused, 1 of 10. 10 results availab…" at bounding box center [323, 227] width 158 height 30
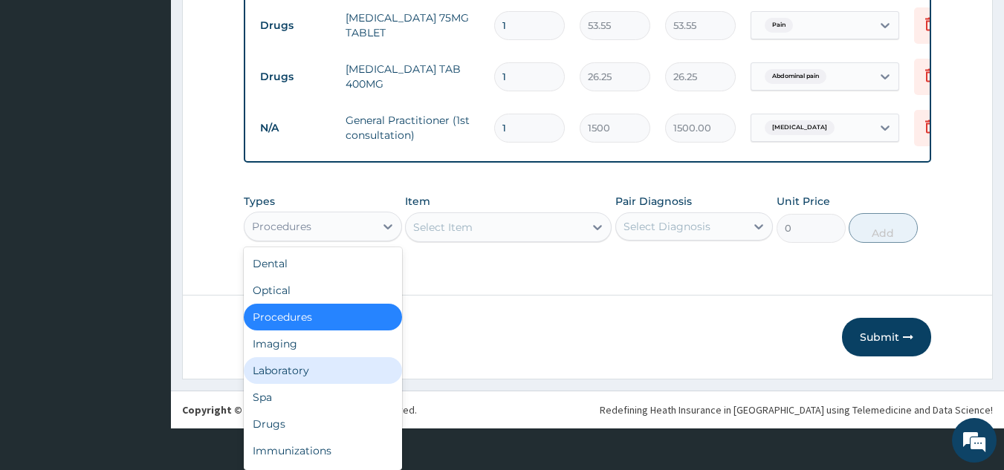
click at [305, 366] on div "Laboratory" at bounding box center [323, 370] width 158 height 27
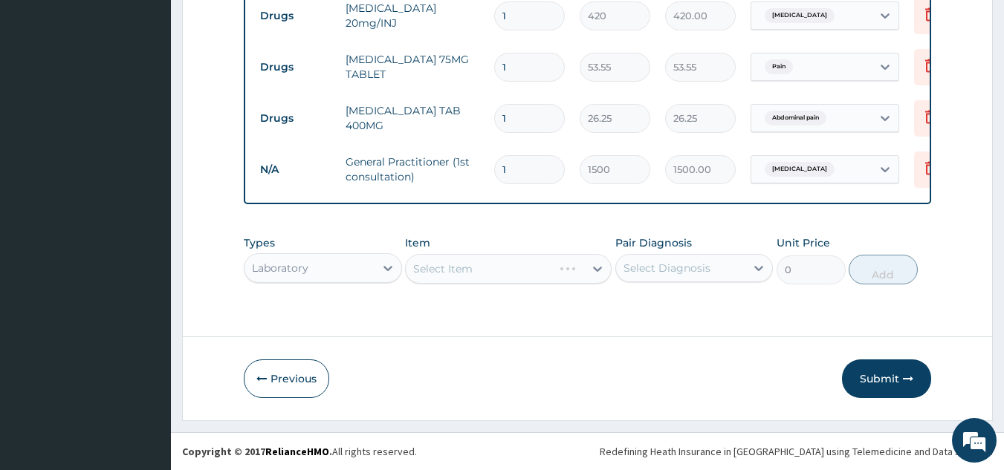
click at [496, 259] on div "Select Item" at bounding box center [508, 269] width 207 height 30
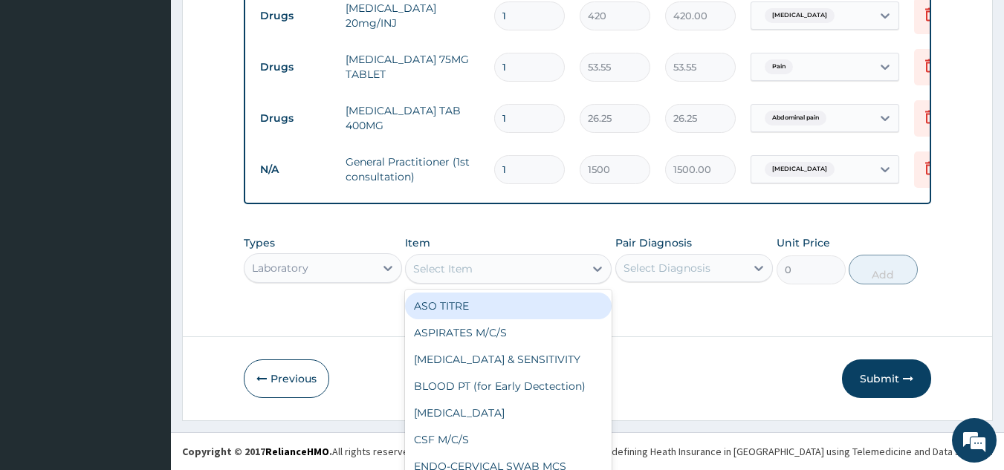
scroll to position [42, 0]
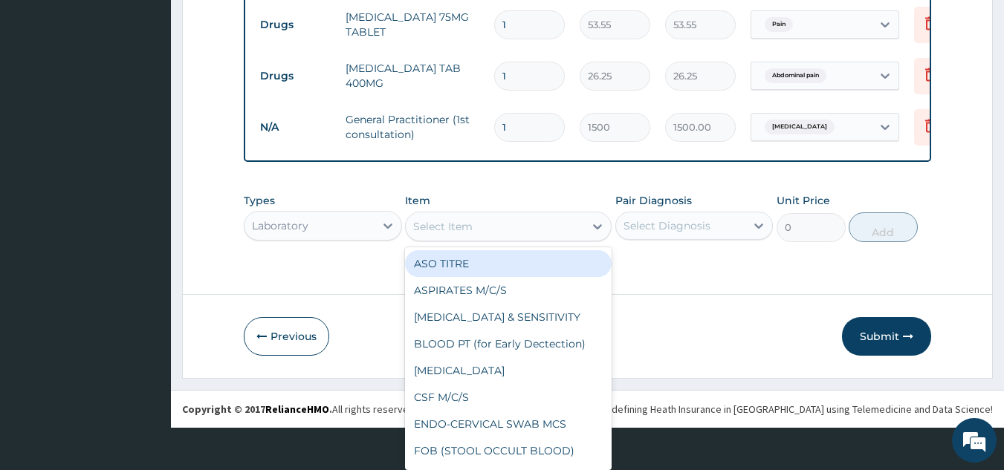
click at [497, 242] on div "option General Practitioner (1st consultation), selected. option ASO TITRE focu…" at bounding box center [508, 227] width 207 height 30
type input "FB"
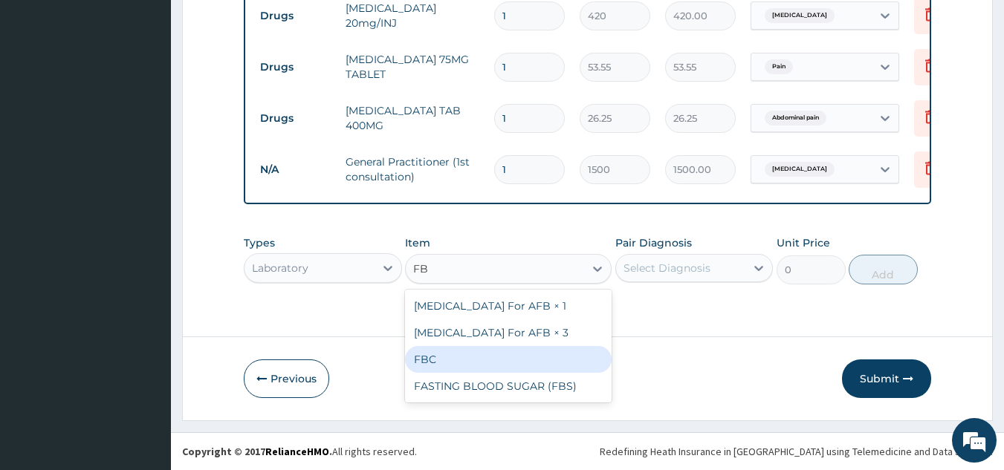
click at [438, 352] on div "FBC" at bounding box center [508, 359] width 207 height 27
type input "1600"
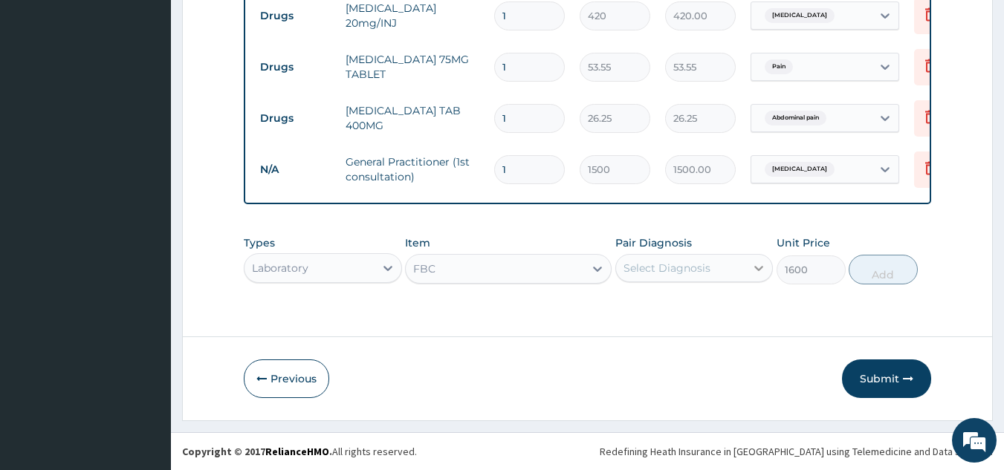
scroll to position [22, 0]
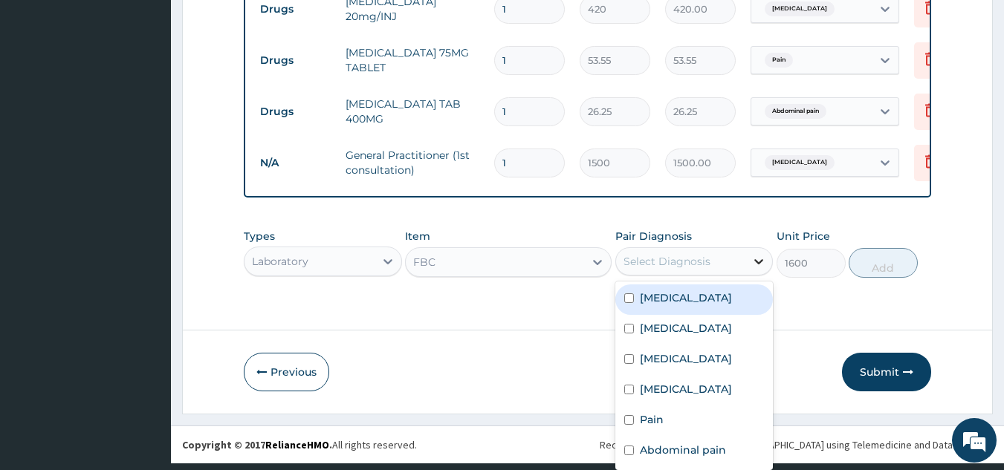
click at [749, 259] on div at bounding box center [758, 261] width 27 height 27
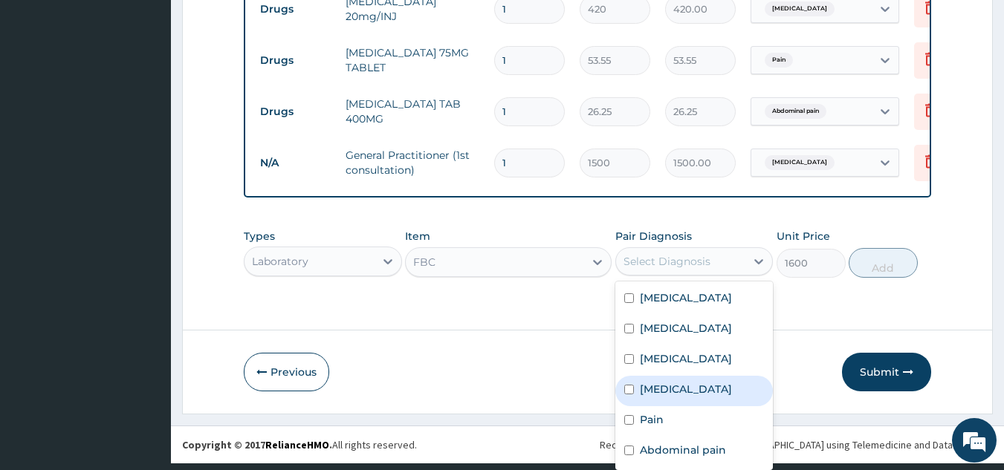
click at [683, 382] on label "Typhoid fever" at bounding box center [686, 389] width 92 height 15
checkbox input "true"
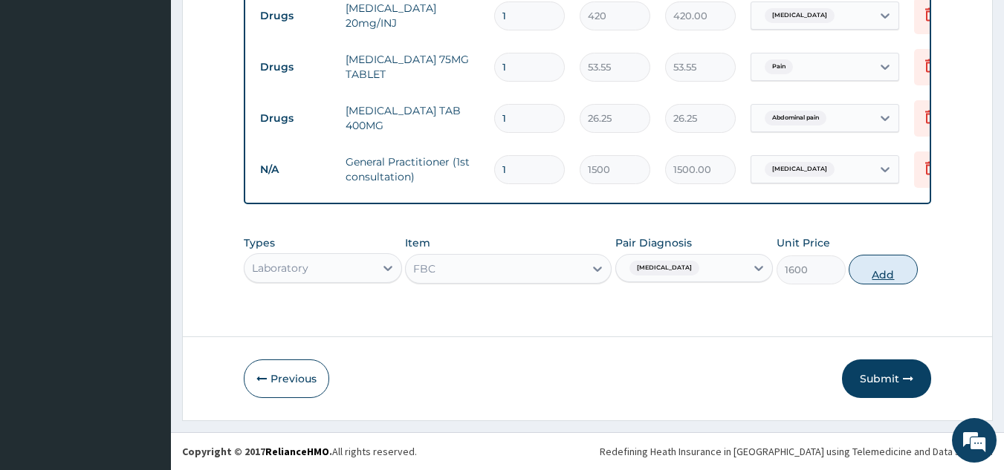
scroll to position [0, 0]
click at [877, 253] on div "Types Laboratory Item FBC Pair Diagnosis Typhoid fever Unit Price 1600 Add" at bounding box center [588, 260] width 688 height 64
click at [881, 272] on button "Add" at bounding box center [883, 270] width 69 height 30
type input "0"
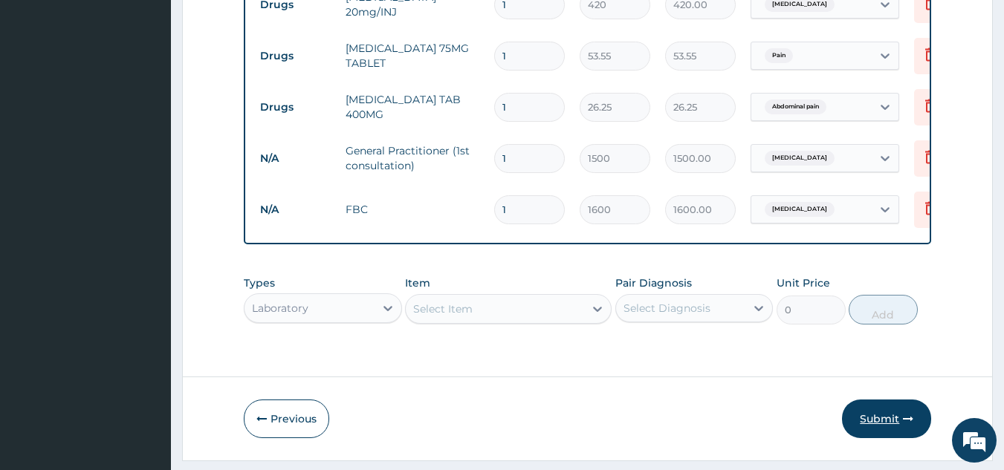
click at [881, 421] on button "Submit" at bounding box center [886, 419] width 89 height 39
click at [889, 425] on button "Submit" at bounding box center [886, 419] width 89 height 39
click at [898, 430] on button "Submit" at bounding box center [886, 419] width 89 height 39
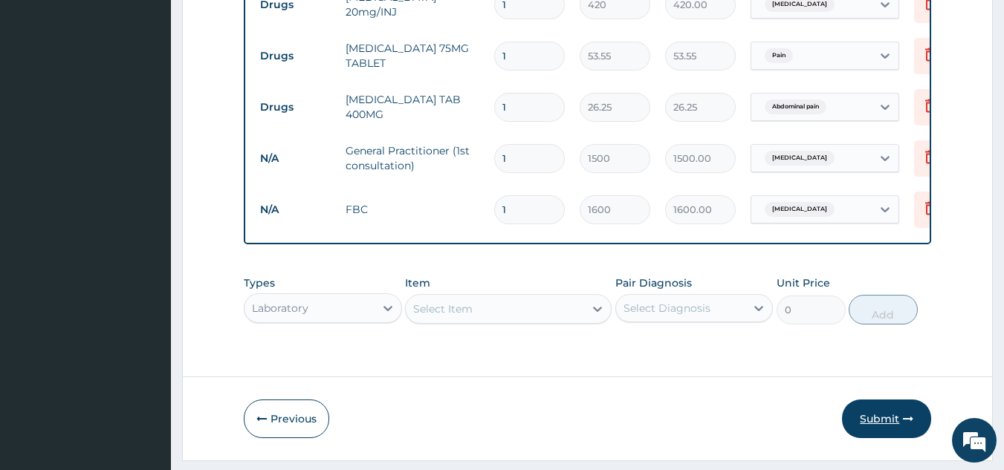
click at [898, 430] on button "Submit" at bounding box center [886, 419] width 89 height 39
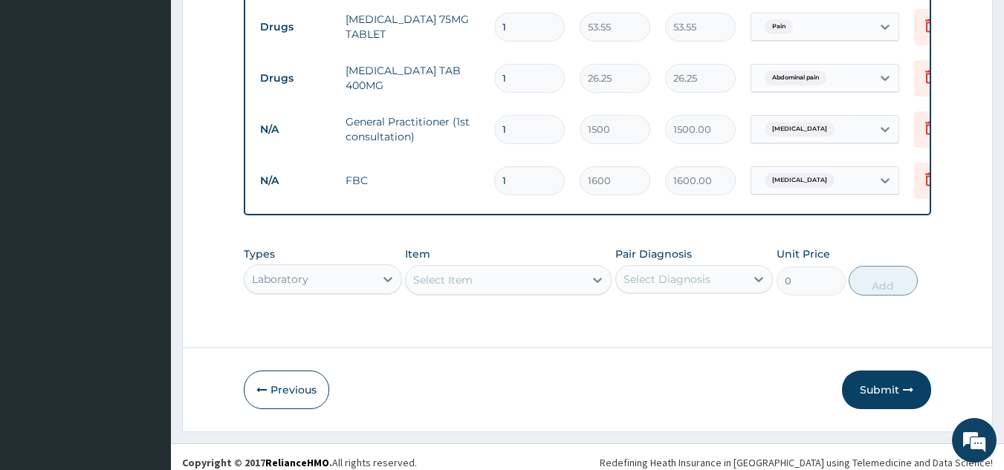
scroll to position [870, 0]
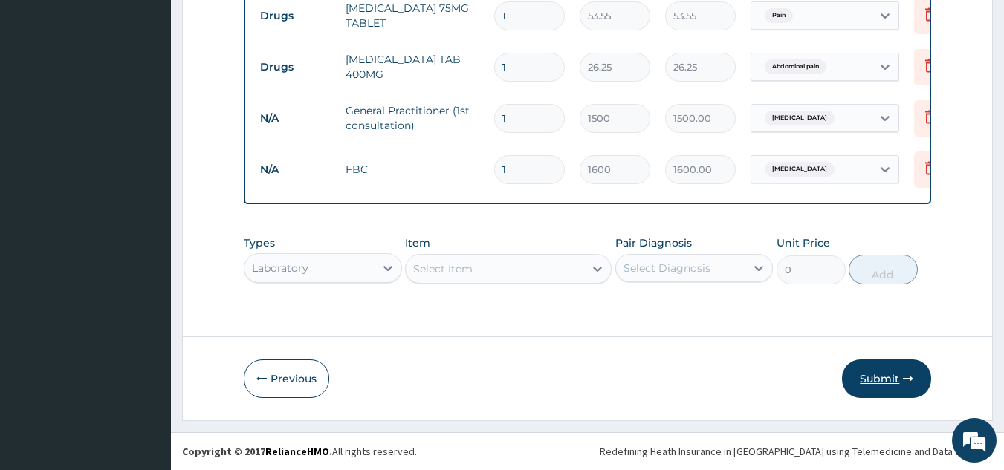
click at [896, 372] on button "Submit" at bounding box center [886, 379] width 89 height 39
click at [906, 383] on icon "button" at bounding box center [908, 379] width 10 height 10
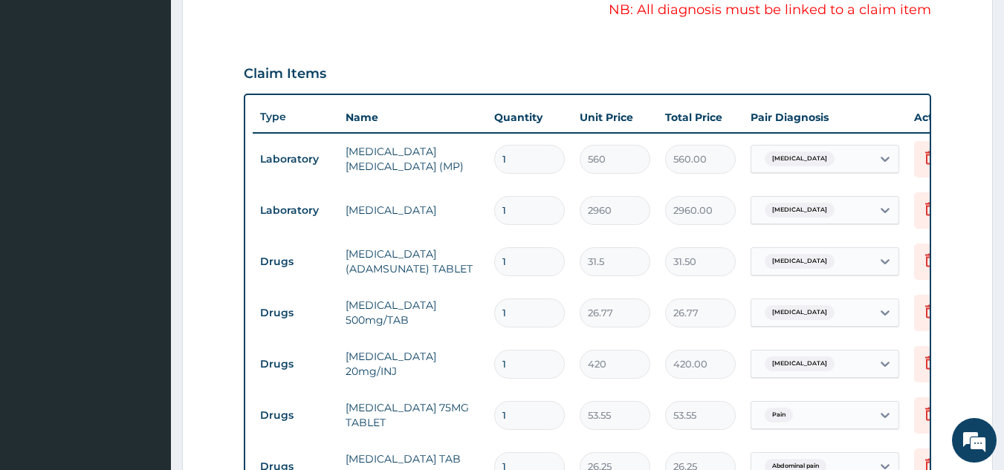
scroll to position [48, 0]
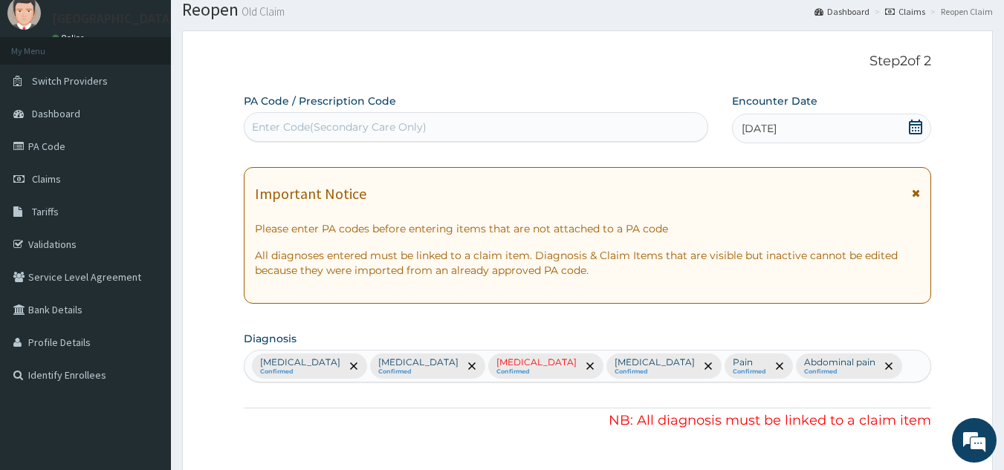
click at [496, 372] on small "Confirmed" at bounding box center [536, 372] width 80 height 7
click at [586, 365] on icon "remove selection option" at bounding box center [589, 366] width 7 height 7
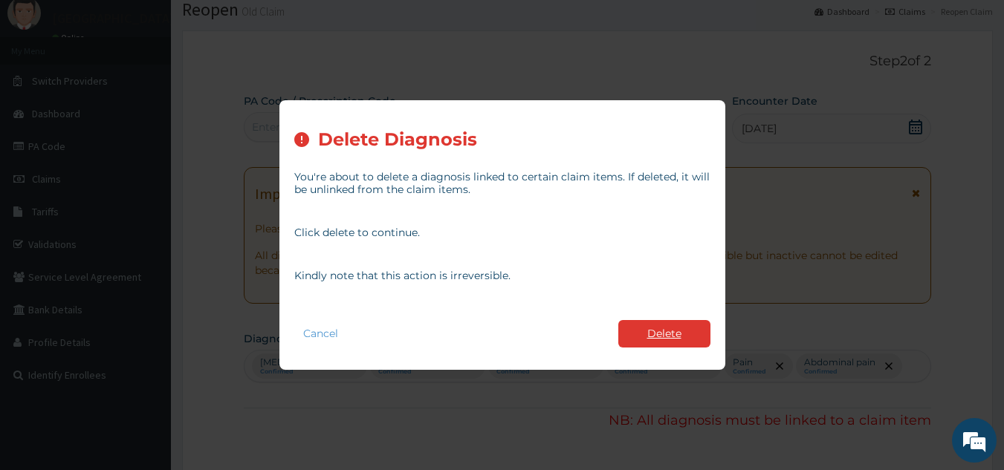
click at [663, 331] on button "Delete" at bounding box center [664, 333] width 92 height 27
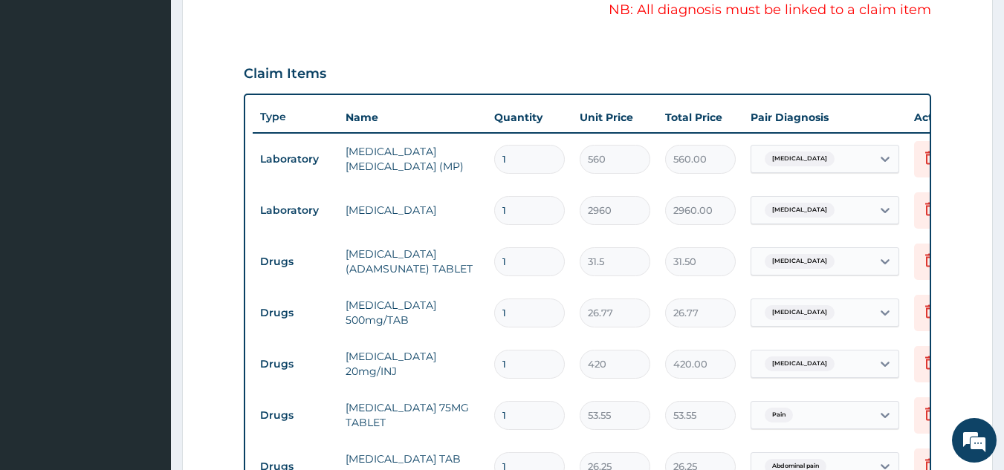
scroll to position [870, 0]
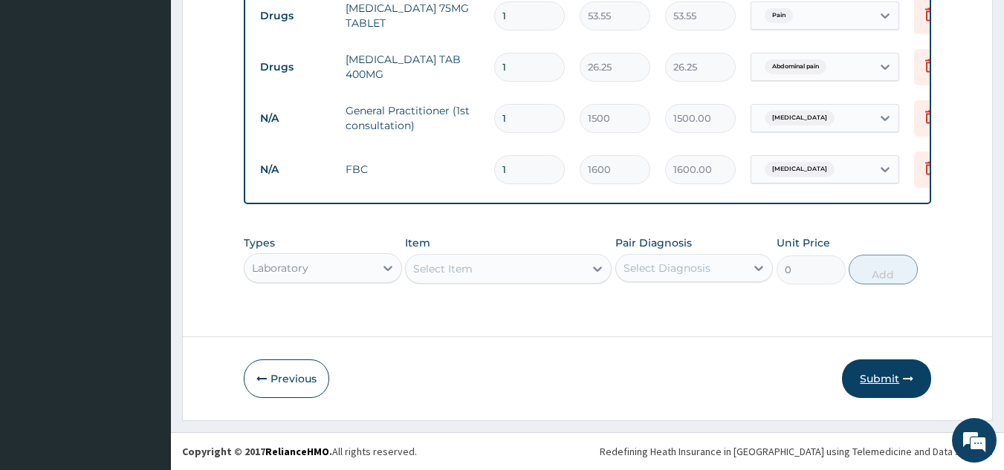
click at [890, 378] on button "Submit" at bounding box center [886, 379] width 89 height 39
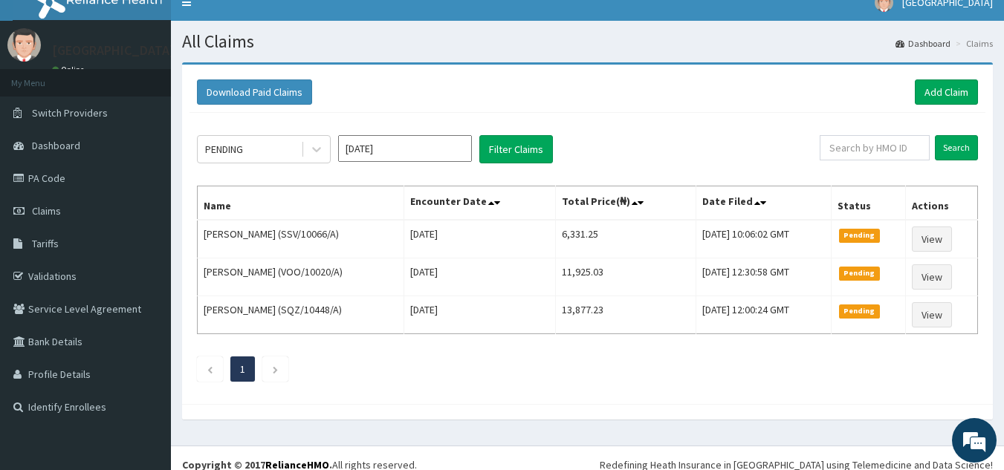
scroll to position [30, 0]
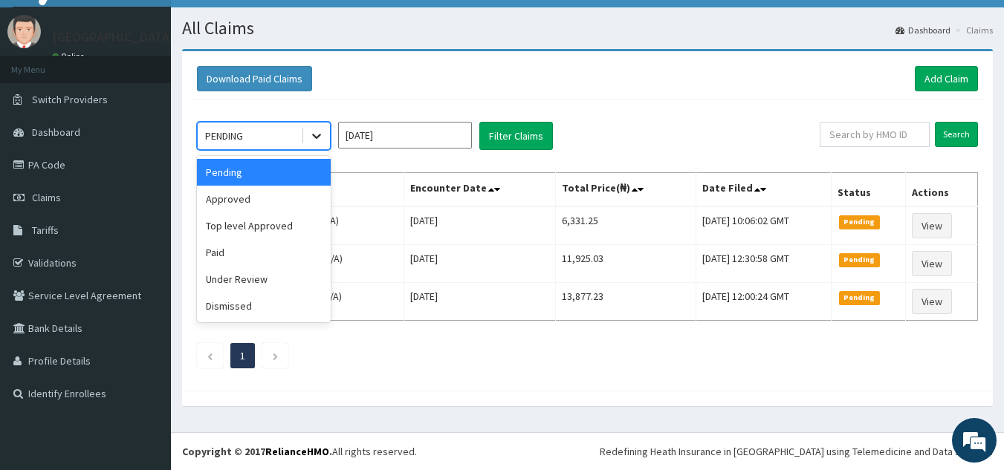
click at [314, 132] on icon at bounding box center [316, 136] width 15 height 15
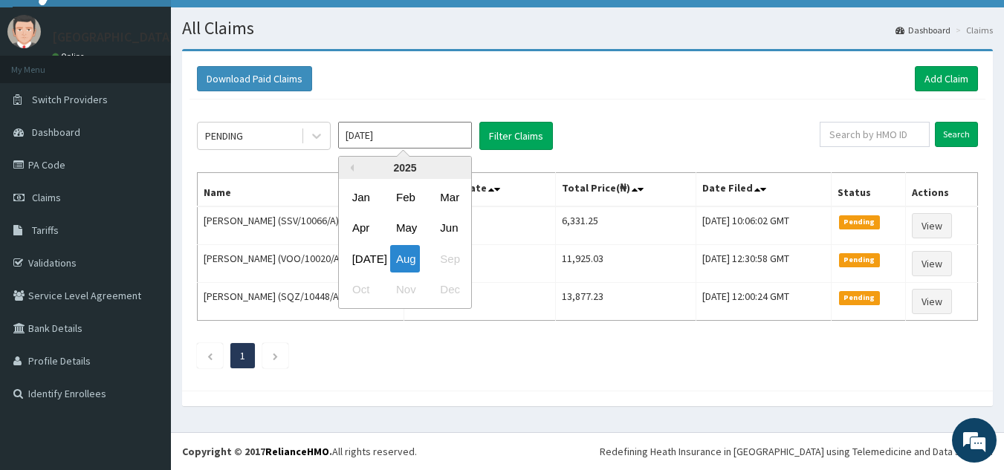
click at [399, 140] on input "[DATE]" at bounding box center [405, 135] width 134 height 27
click at [369, 255] on div "[DATE]" at bounding box center [361, 258] width 30 height 27
type input "[DATE]"
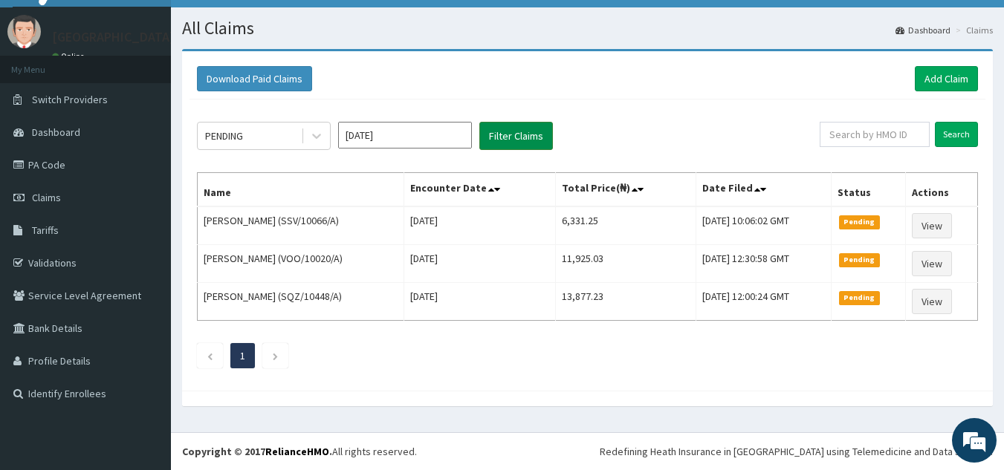
click at [528, 132] on button "Filter Claims" at bounding box center [516, 136] width 74 height 28
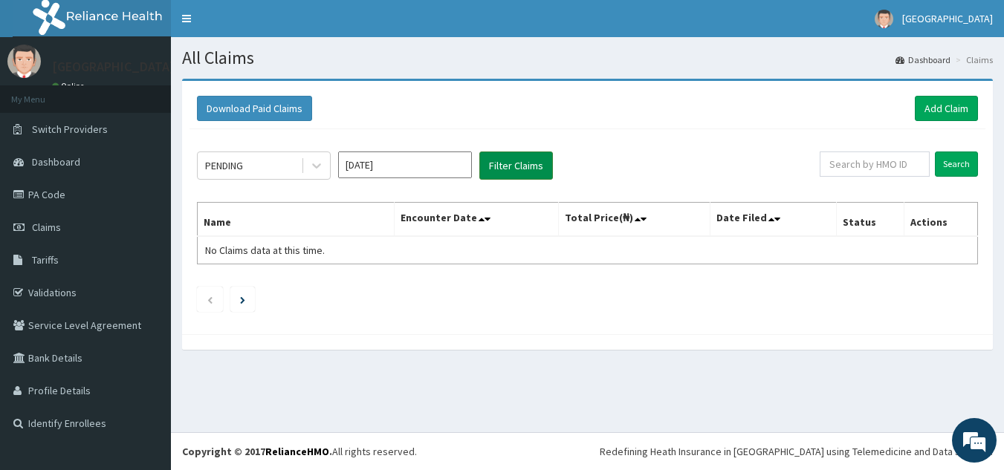
scroll to position [0, 0]
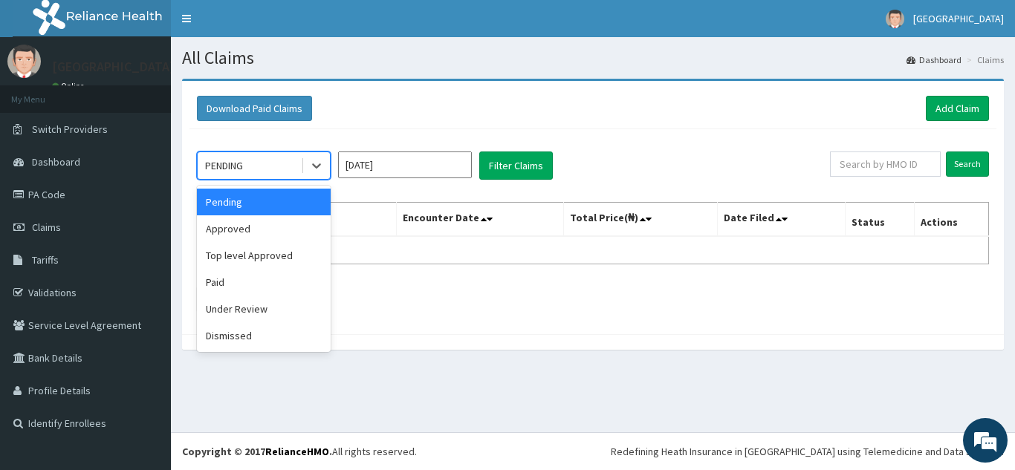
click at [276, 165] on div "PENDING" at bounding box center [249, 166] width 103 height 24
click at [247, 218] on div "Approved" at bounding box center [264, 229] width 134 height 27
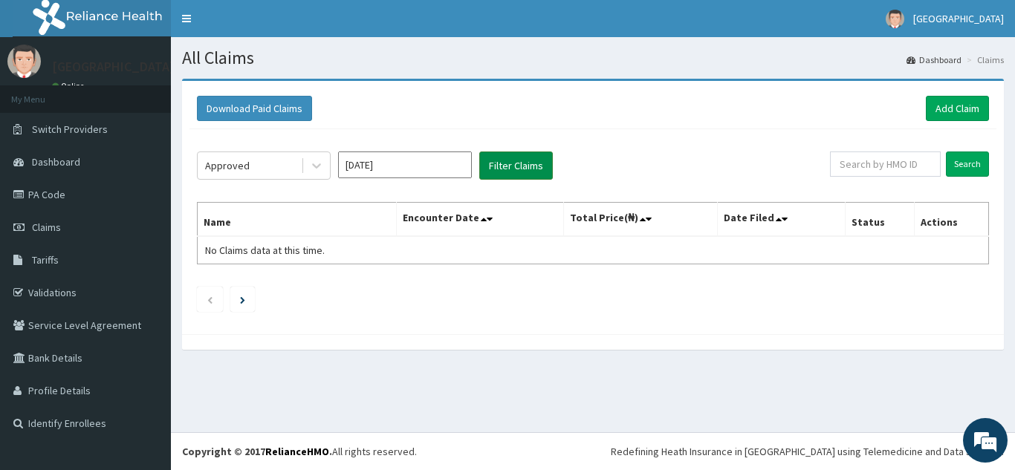
click at [511, 165] on button "Filter Claims" at bounding box center [516, 166] width 74 height 28
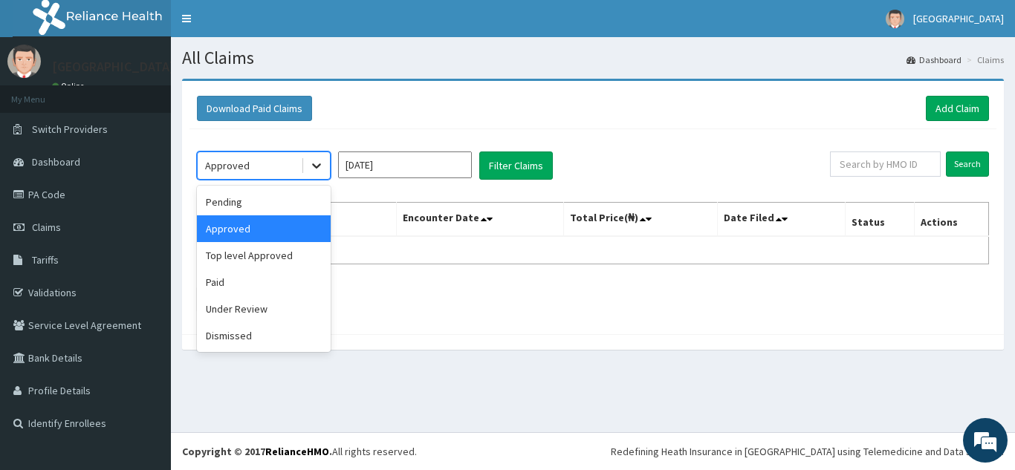
click at [319, 168] on icon at bounding box center [316, 165] width 15 height 15
click at [244, 259] on div "Top level Approved" at bounding box center [264, 255] width 134 height 27
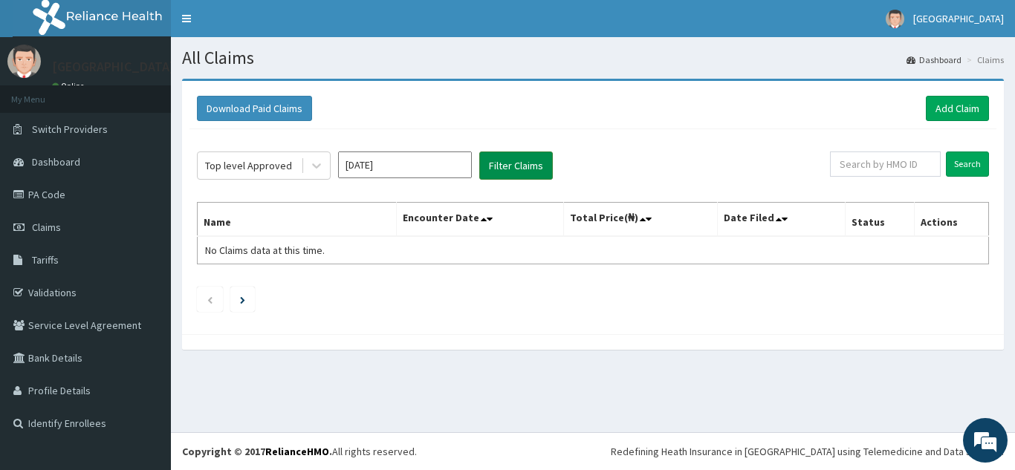
click at [525, 168] on button "Filter Claims" at bounding box center [516, 166] width 74 height 28
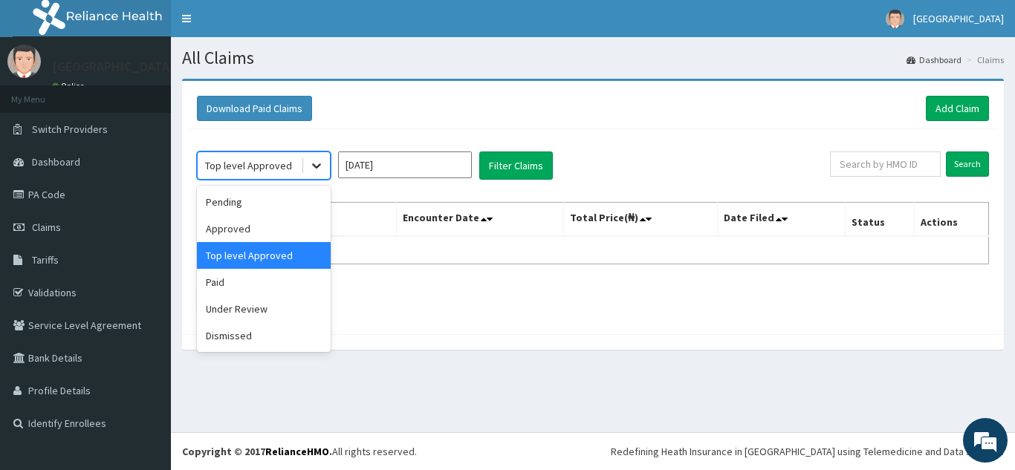
click at [314, 163] on icon at bounding box center [316, 165] width 15 height 15
click at [224, 279] on div "Paid" at bounding box center [264, 282] width 134 height 27
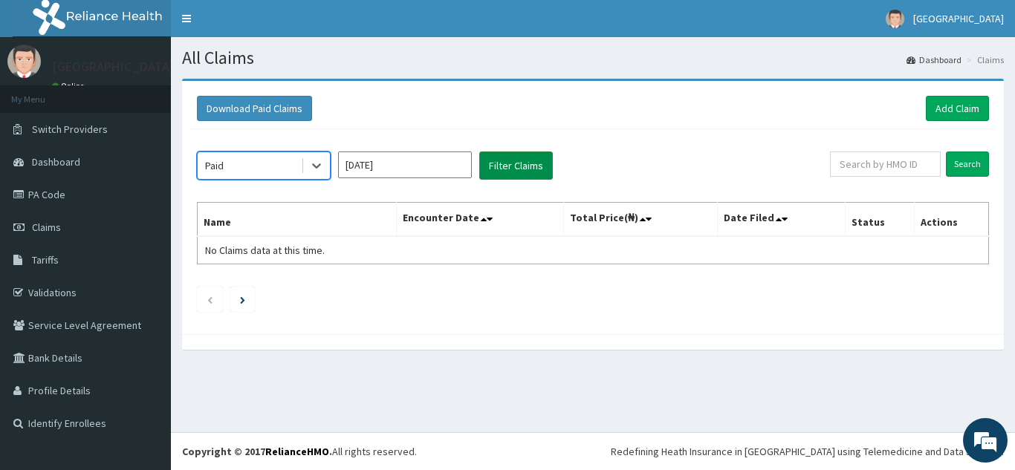
click at [520, 173] on button "Filter Claims" at bounding box center [516, 166] width 74 height 28
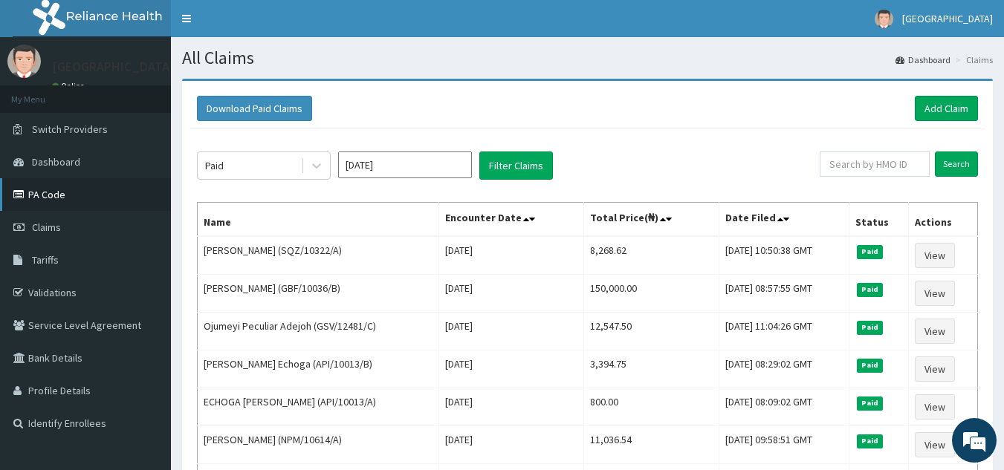
click at [43, 197] on link "PA Code" at bounding box center [85, 194] width 171 height 33
